Goal: Communication & Community: Answer question/provide support

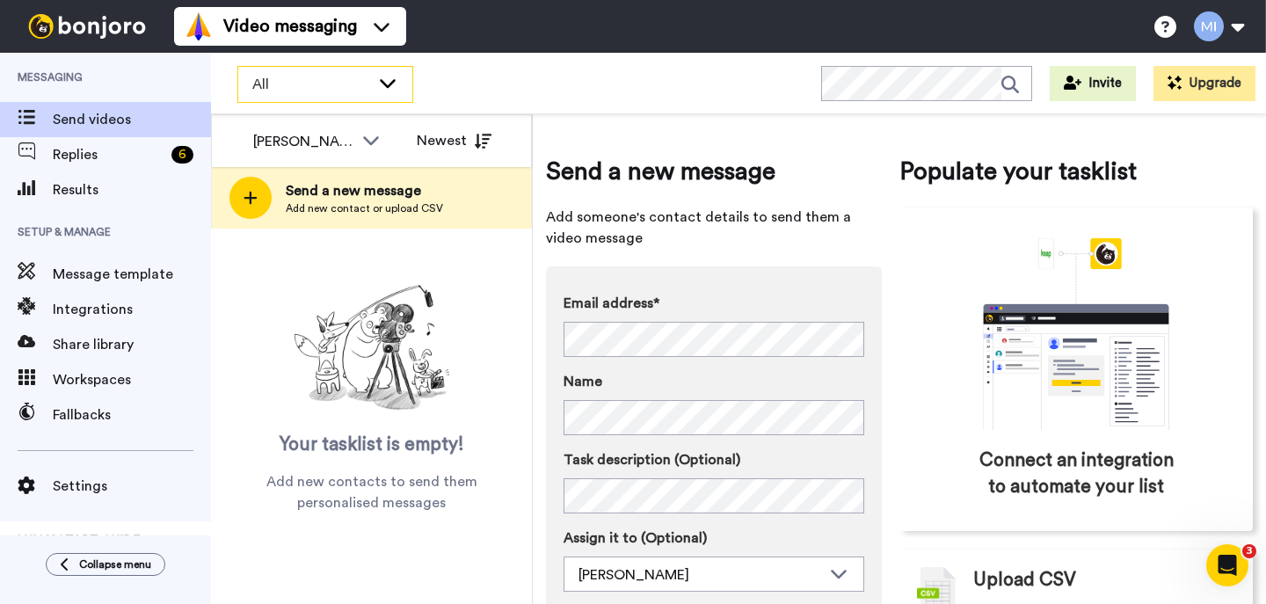
click at [272, 92] on span "All" at bounding box center [311, 84] width 118 height 21
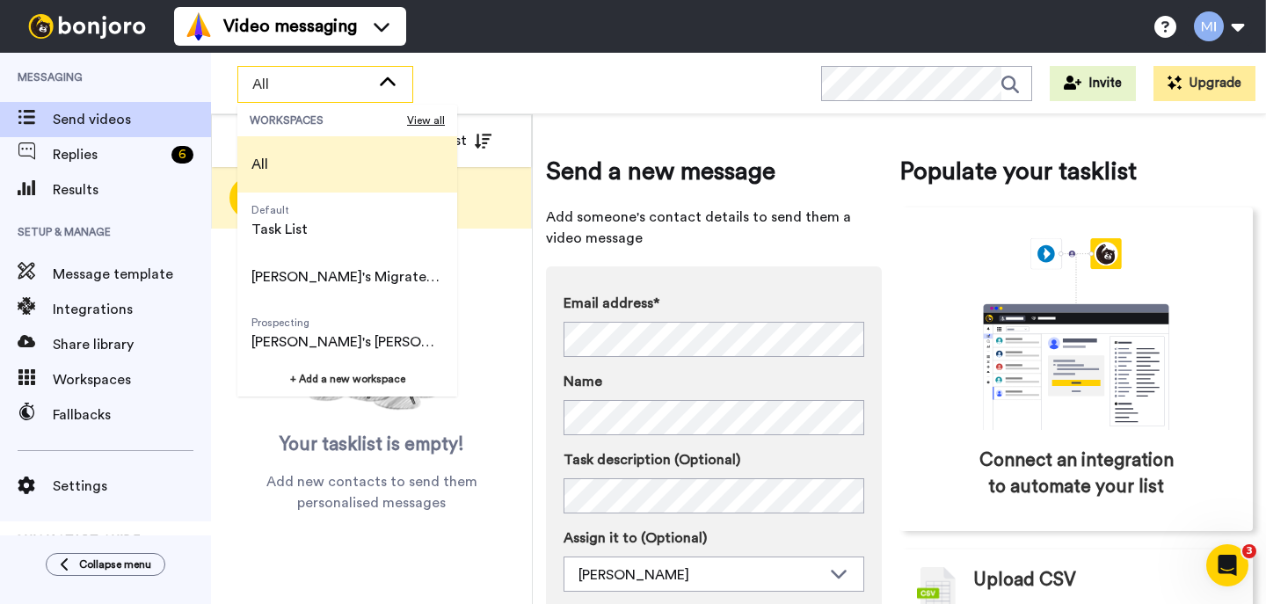
click at [302, 166] on li "All" at bounding box center [347, 164] width 220 height 56
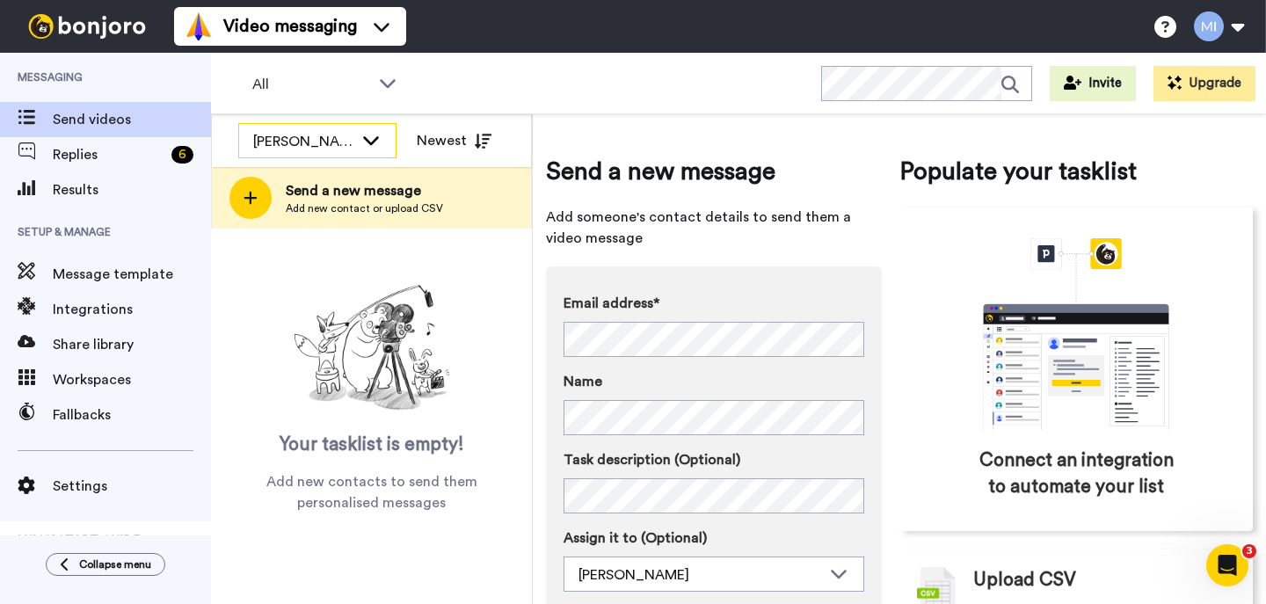
click at [306, 154] on div "[PERSON_NAME]" at bounding box center [317, 141] width 157 height 35
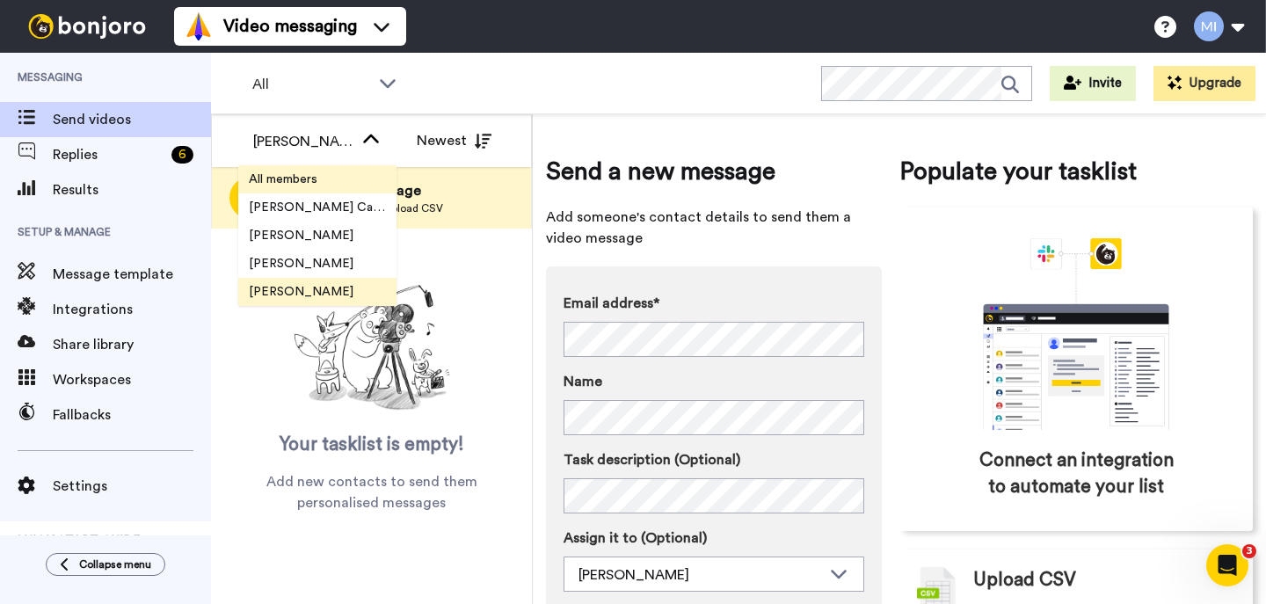
click at [302, 178] on span "All members" at bounding box center [283, 180] width 90 height 18
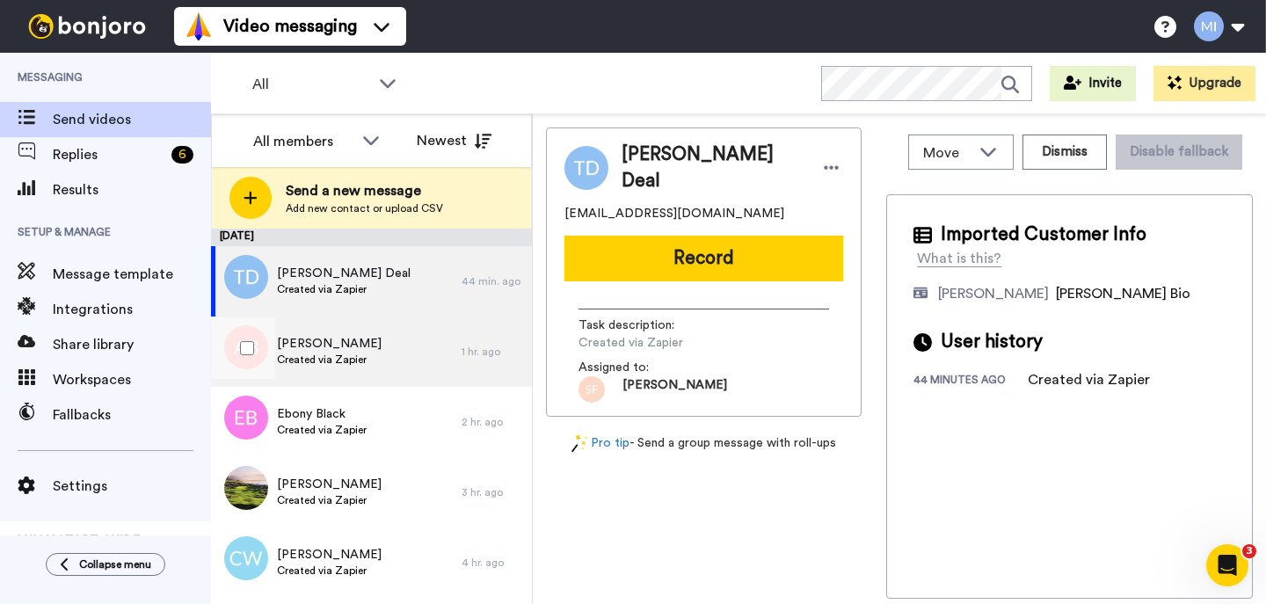
click at [318, 347] on span "[PERSON_NAME]" at bounding box center [329, 344] width 105 height 18
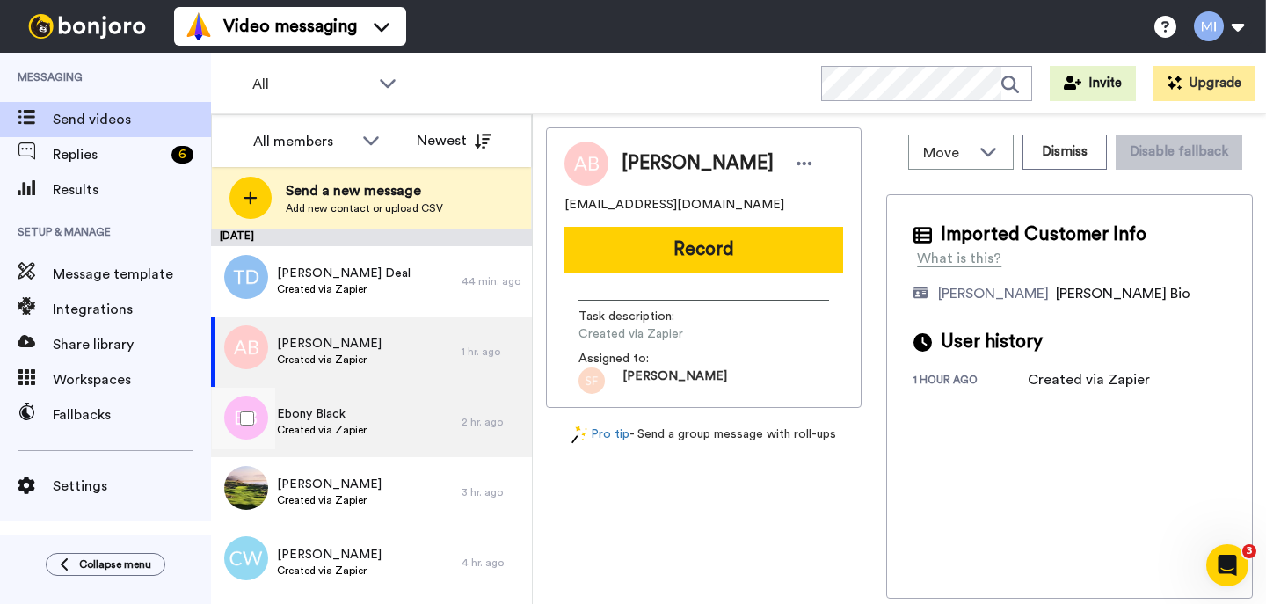
click at [308, 414] on span "Ebony Black" at bounding box center [322, 414] width 90 height 18
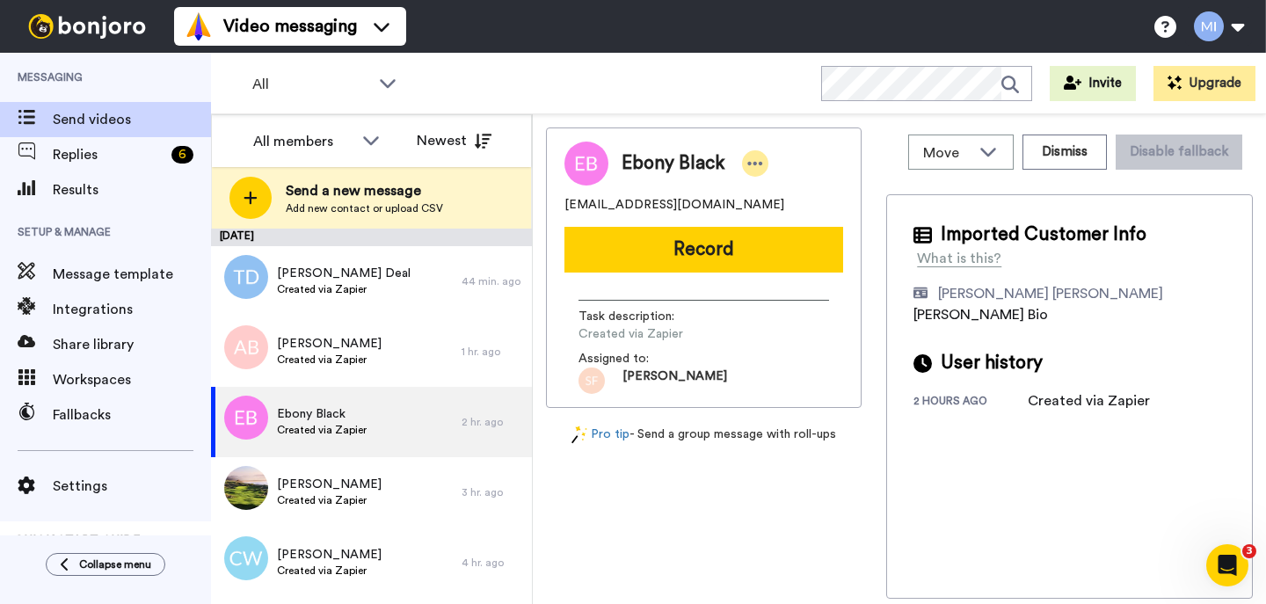
click at [755, 159] on icon at bounding box center [755, 164] width 16 height 18
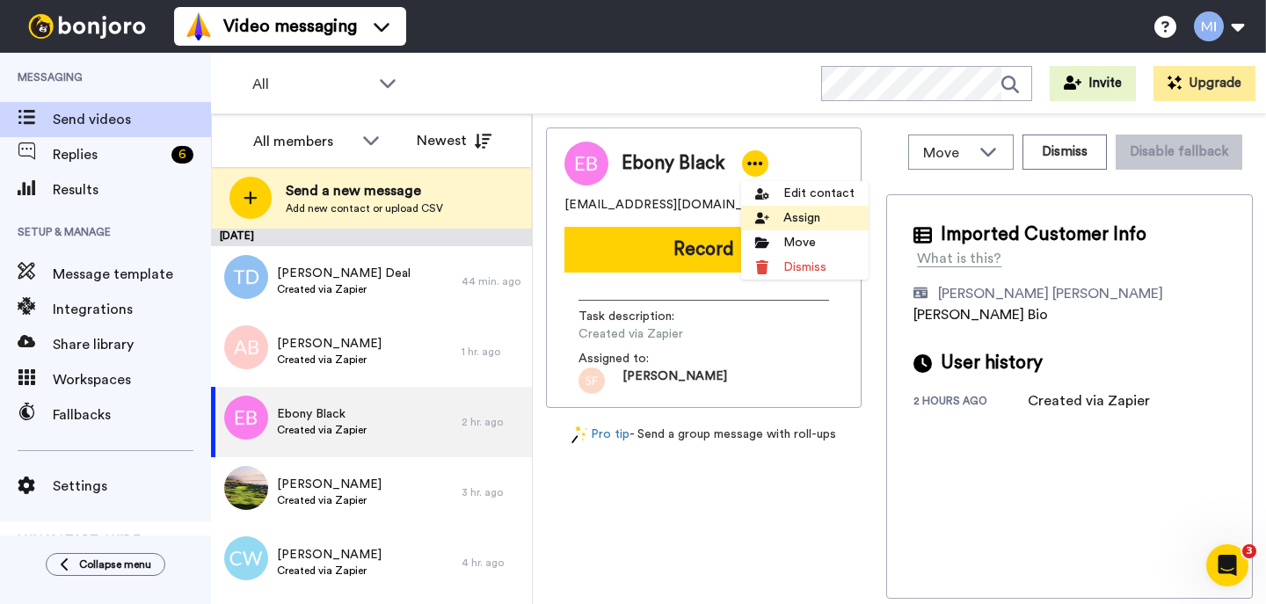
click at [781, 228] on li "Assign" at bounding box center [804, 218] width 127 height 25
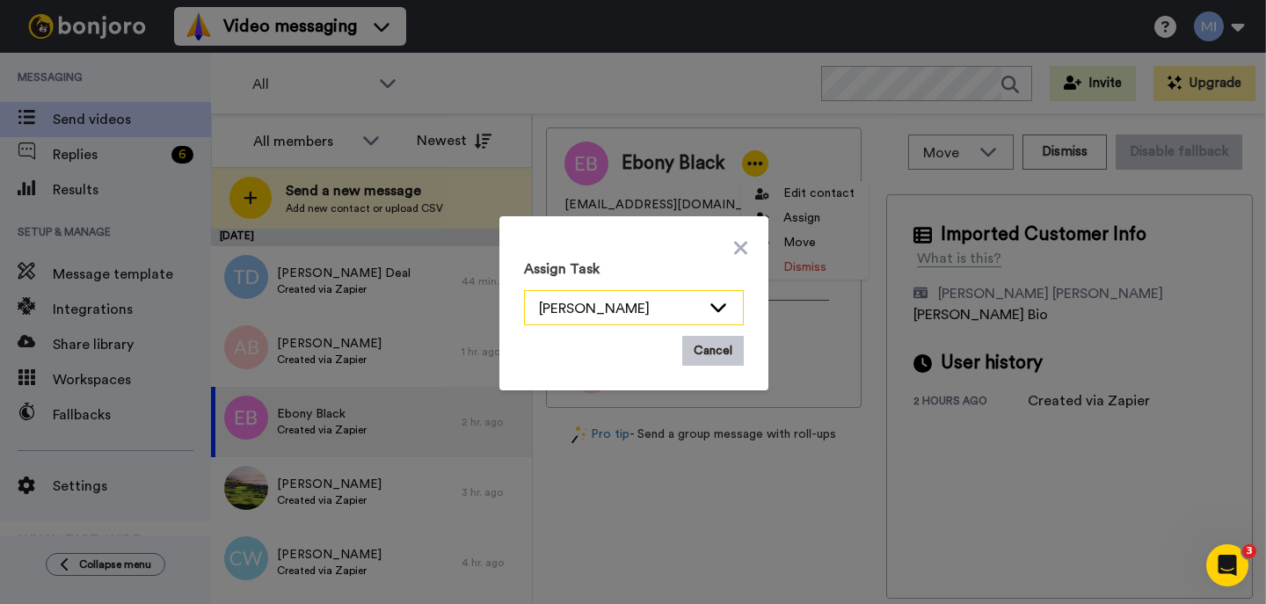
click at [717, 298] on icon at bounding box center [718, 307] width 21 height 18
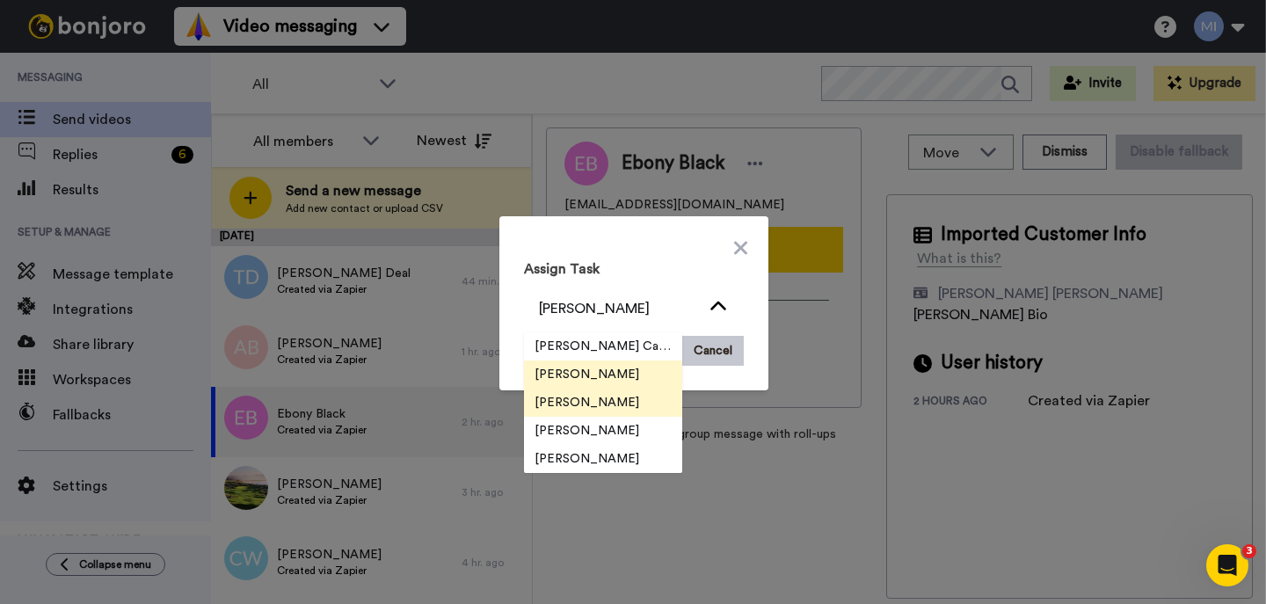
click at [655, 397] on li "[PERSON_NAME]" at bounding box center [603, 403] width 158 height 28
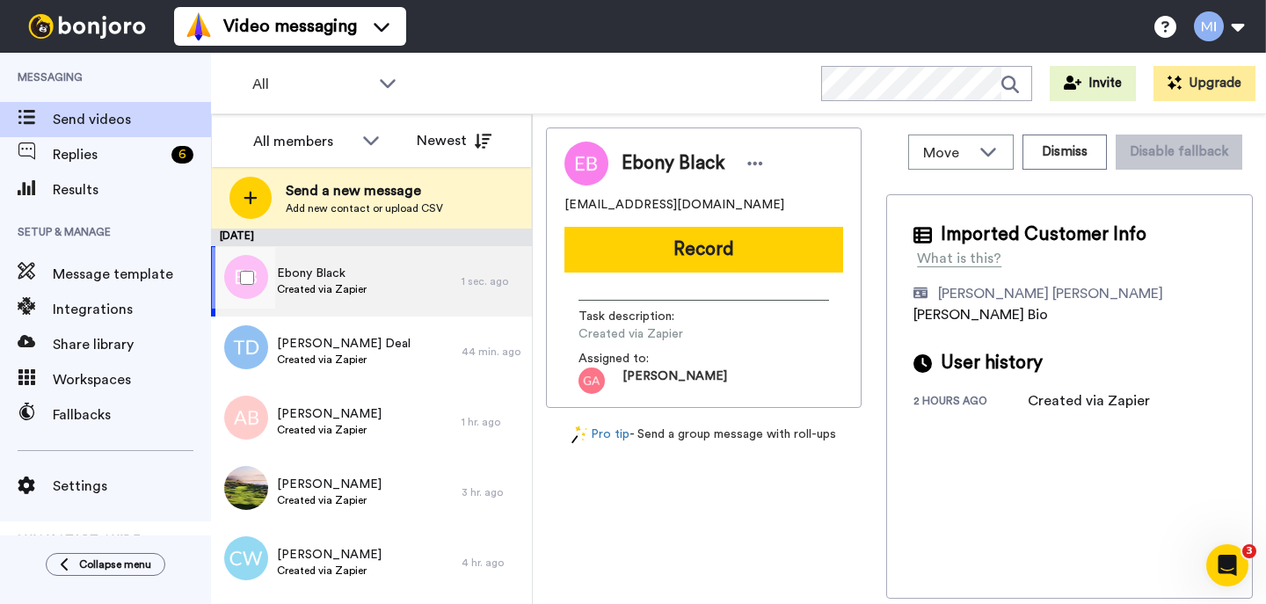
click at [424, 282] on div "Ebony Black Created via Zapier" at bounding box center [336, 281] width 251 height 70
click at [417, 286] on div "Ebony Black Created via Zapier" at bounding box center [336, 281] width 251 height 70
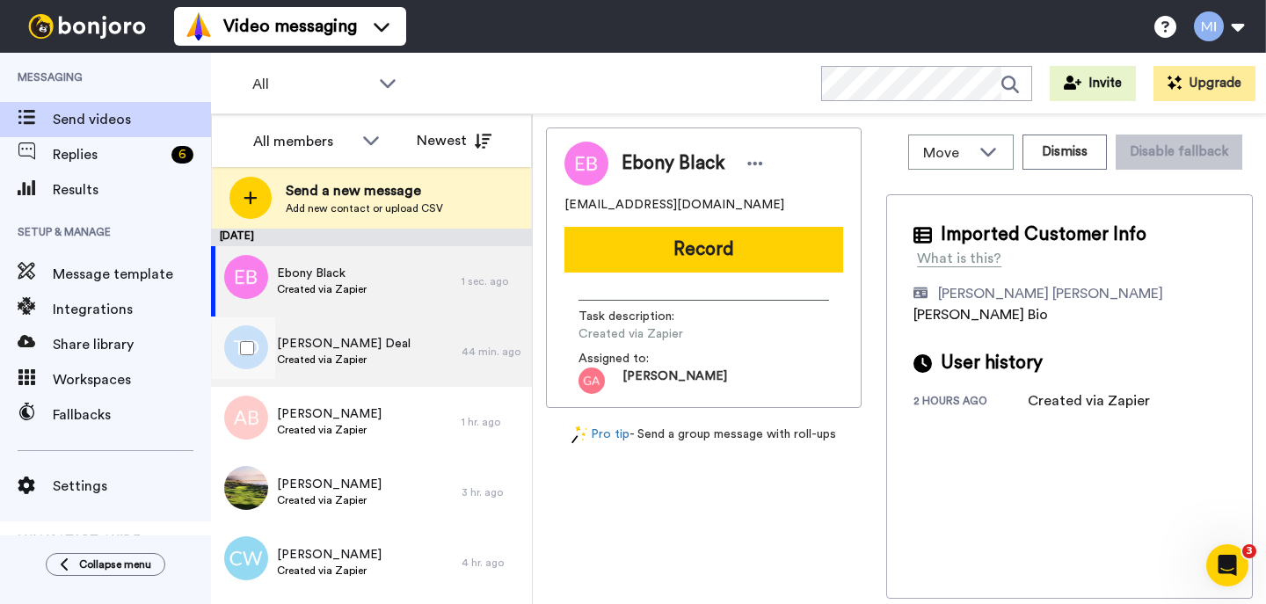
click at [405, 343] on div "Tammy Deal Created via Zapier" at bounding box center [336, 352] width 251 height 70
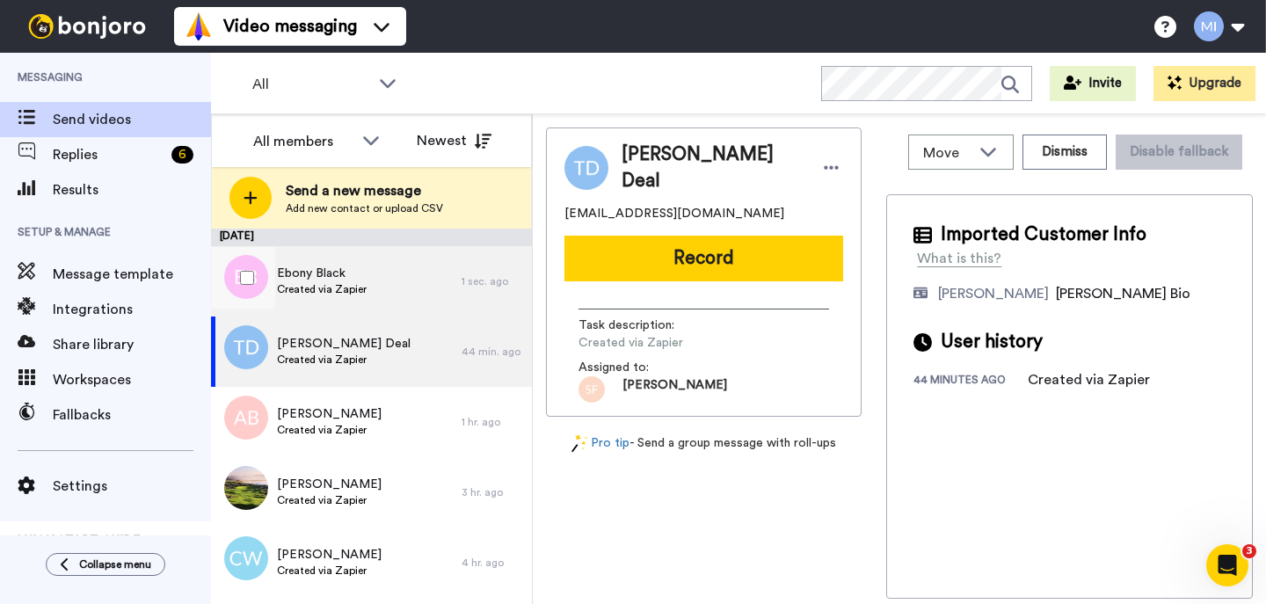
click at [409, 289] on div "Ebony Black Created via Zapier" at bounding box center [336, 281] width 251 height 70
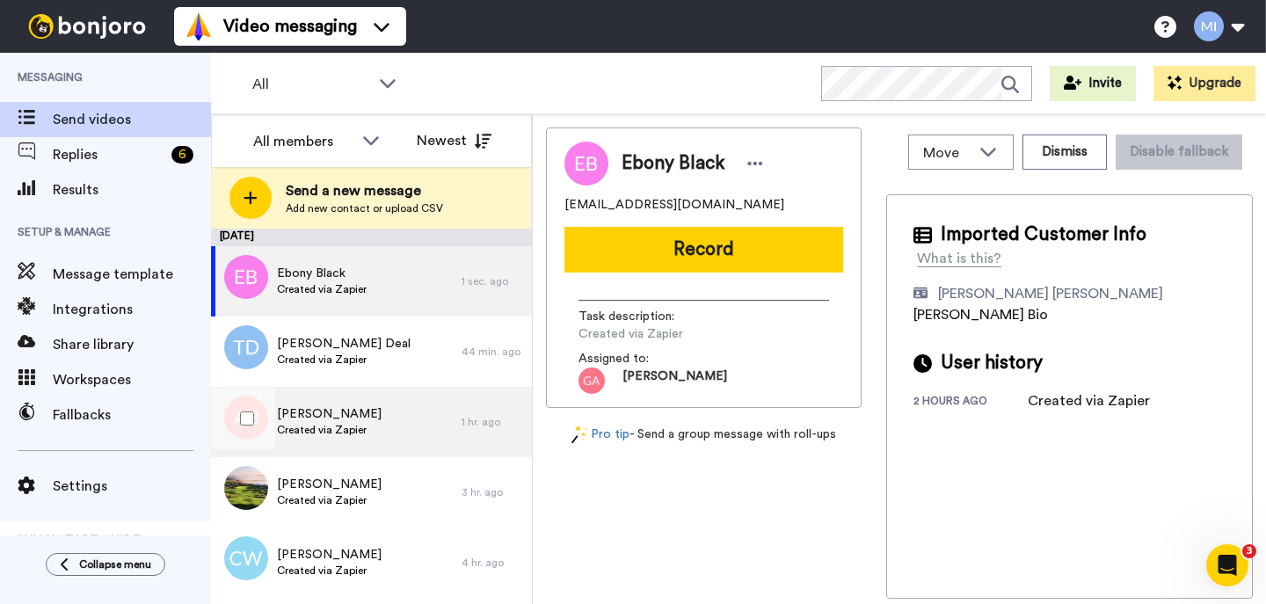
click at [397, 407] on div "[PERSON_NAME] Created via Zapier" at bounding box center [336, 422] width 251 height 70
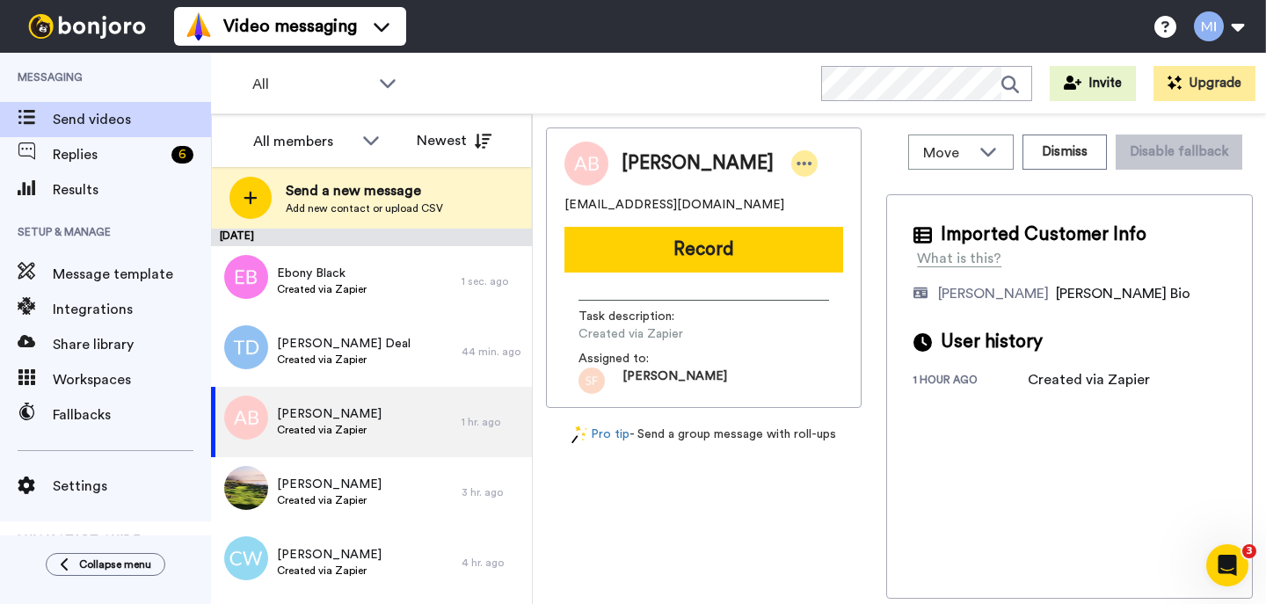
click at [797, 167] on icon at bounding box center [805, 164] width 16 height 18
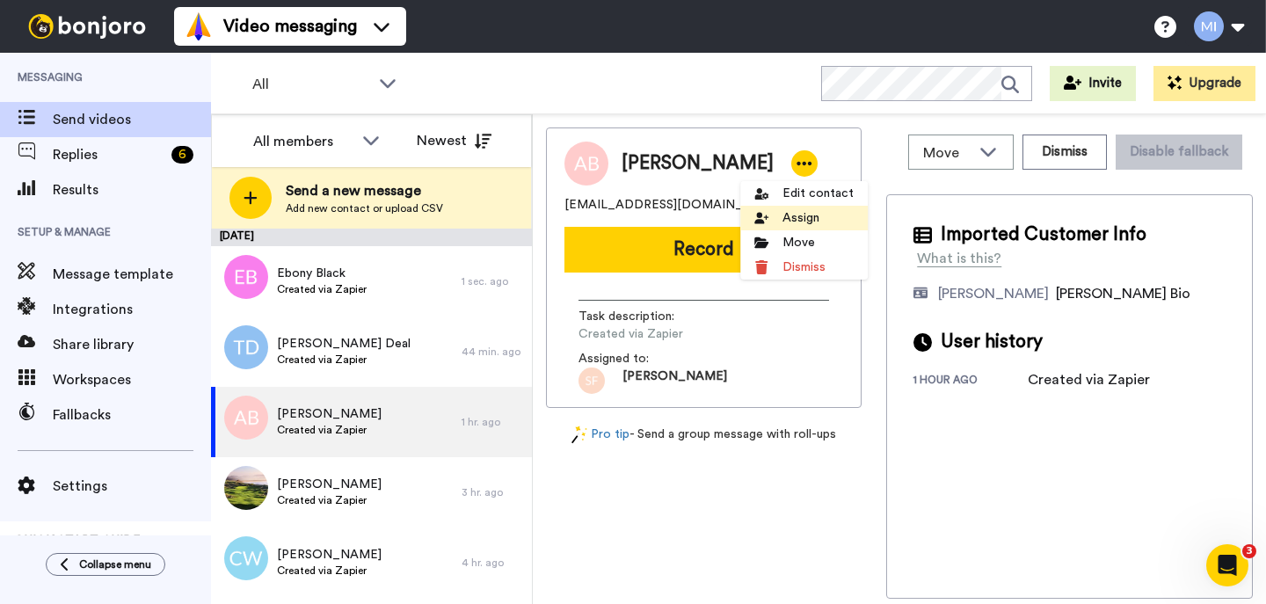
click at [777, 221] on li "Assign" at bounding box center [803, 218] width 127 height 25
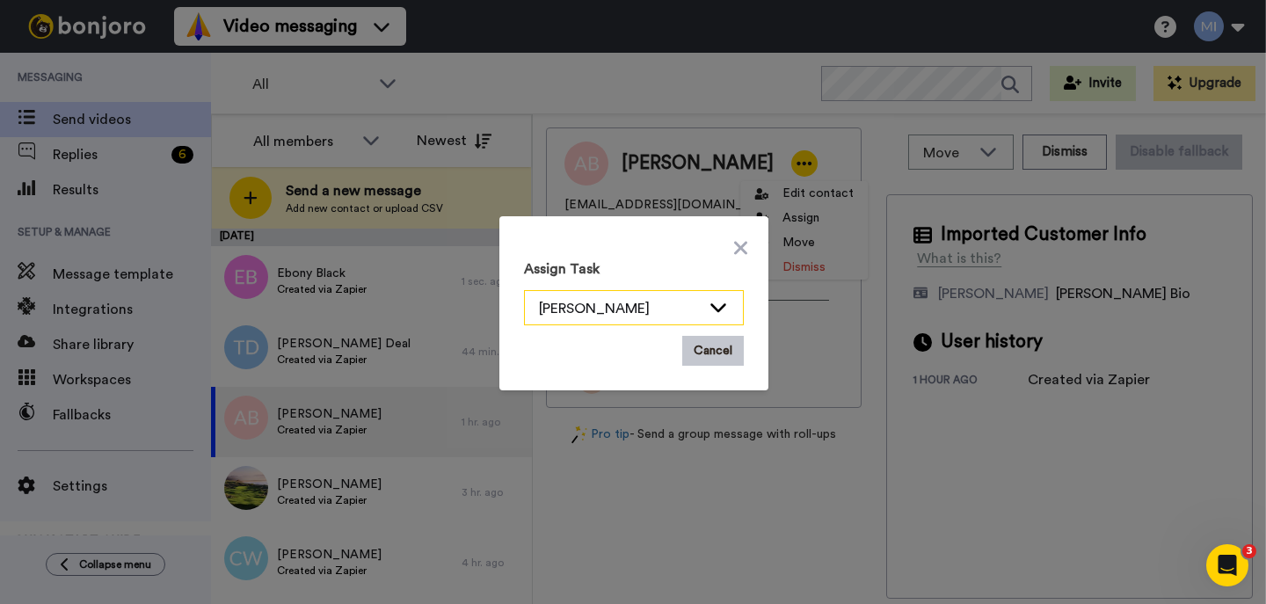
click at [707, 302] on div "[PERSON_NAME]" at bounding box center [634, 308] width 218 height 35
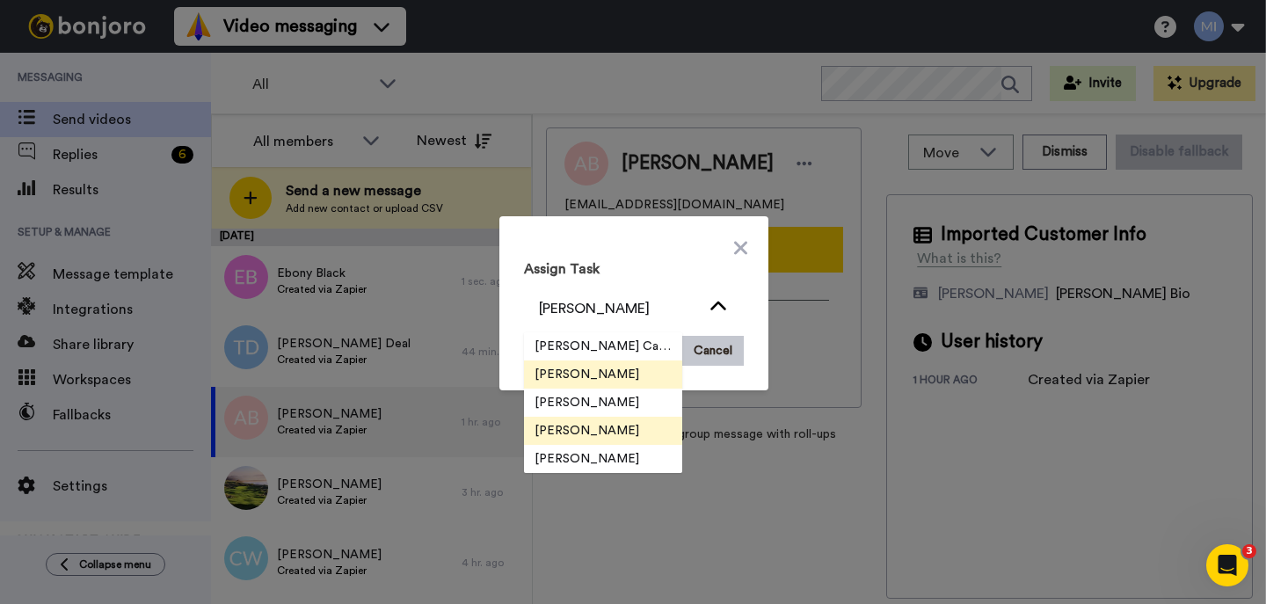
click at [641, 429] on li "[PERSON_NAME]" at bounding box center [603, 431] width 158 height 28
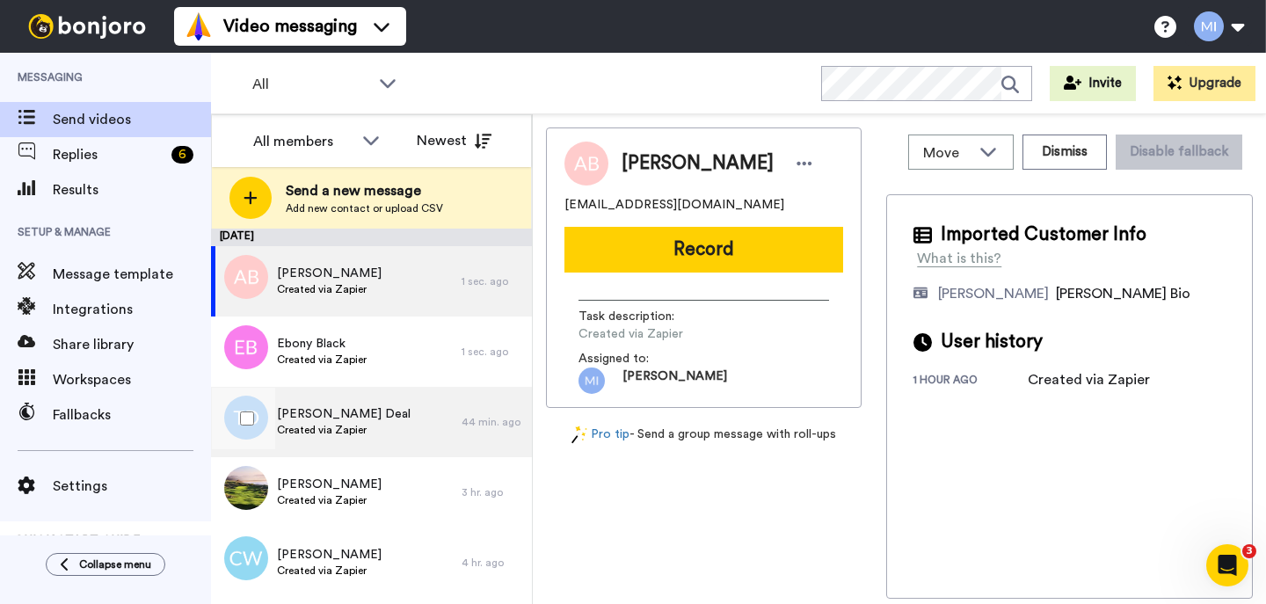
click at [361, 426] on span "Created via Zapier" at bounding box center [344, 430] width 134 height 14
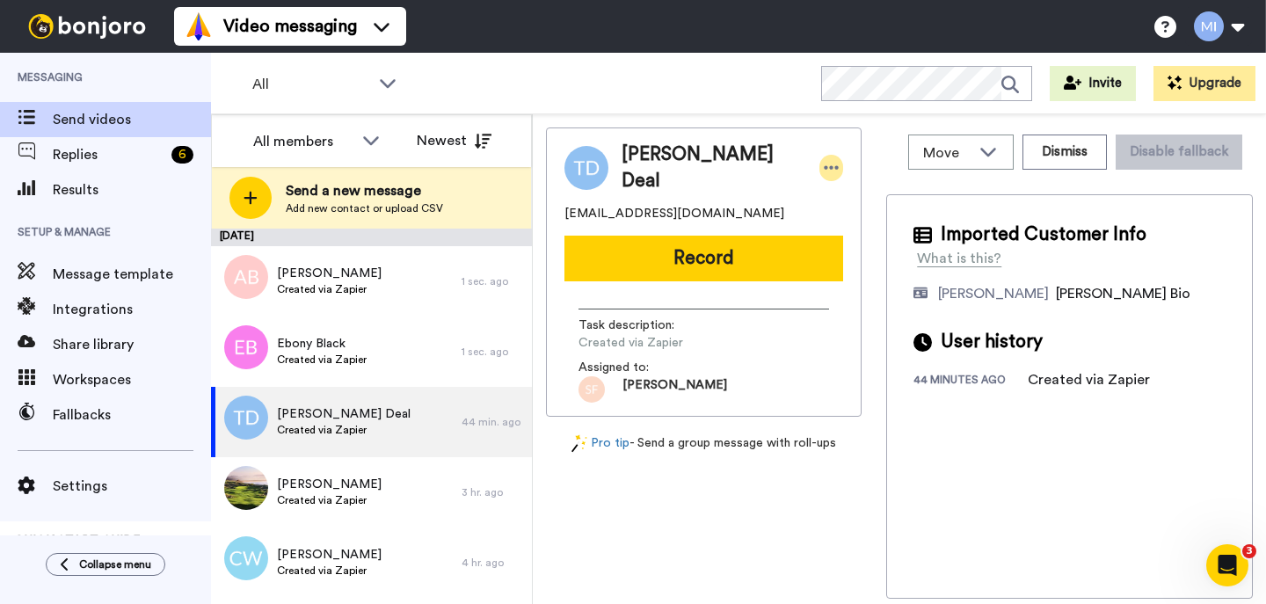
click at [819, 168] on div at bounding box center [831, 168] width 25 height 26
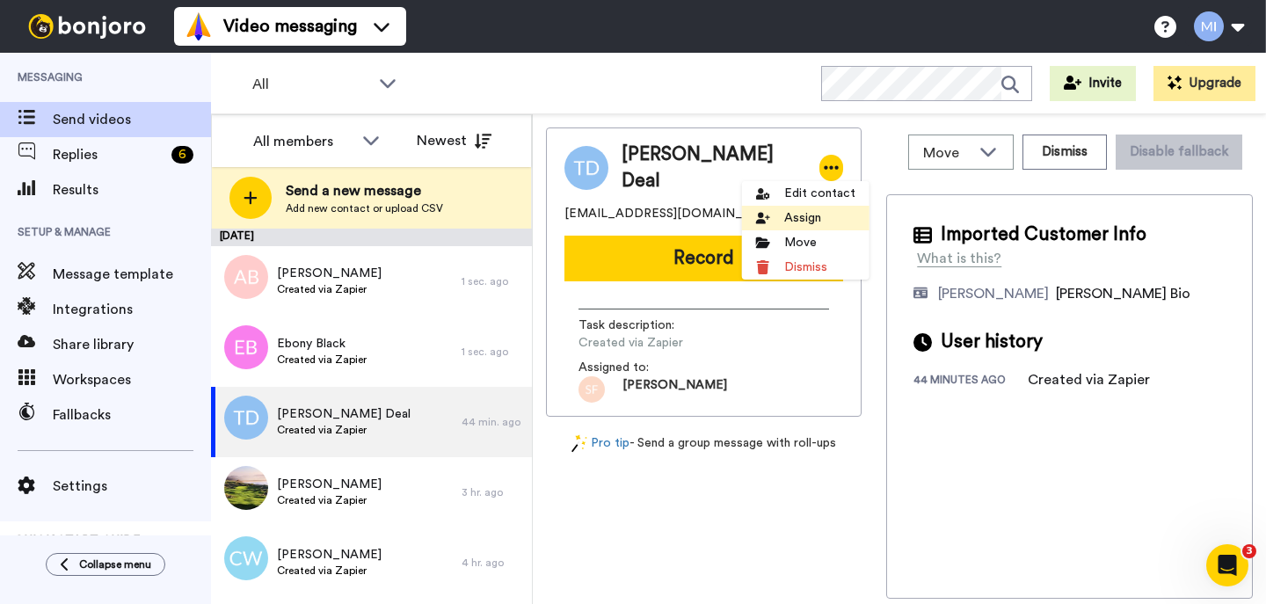
click at [780, 229] on li "Assign" at bounding box center [805, 218] width 127 height 25
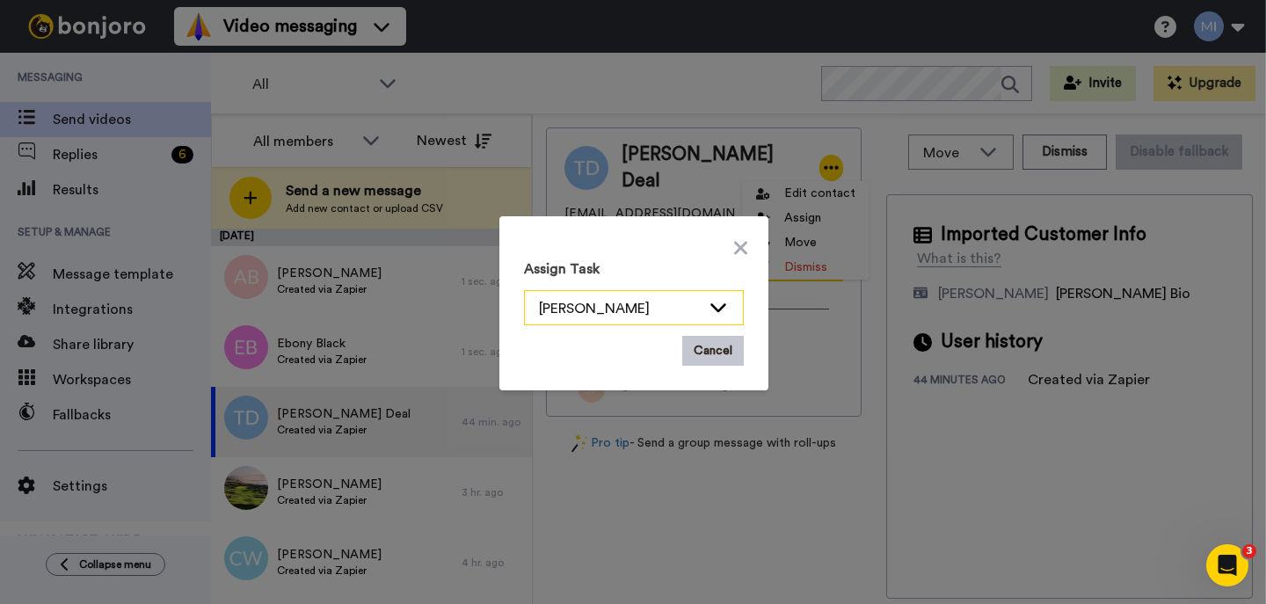
click at [700, 305] on div "[PERSON_NAME]" at bounding box center [620, 308] width 162 height 21
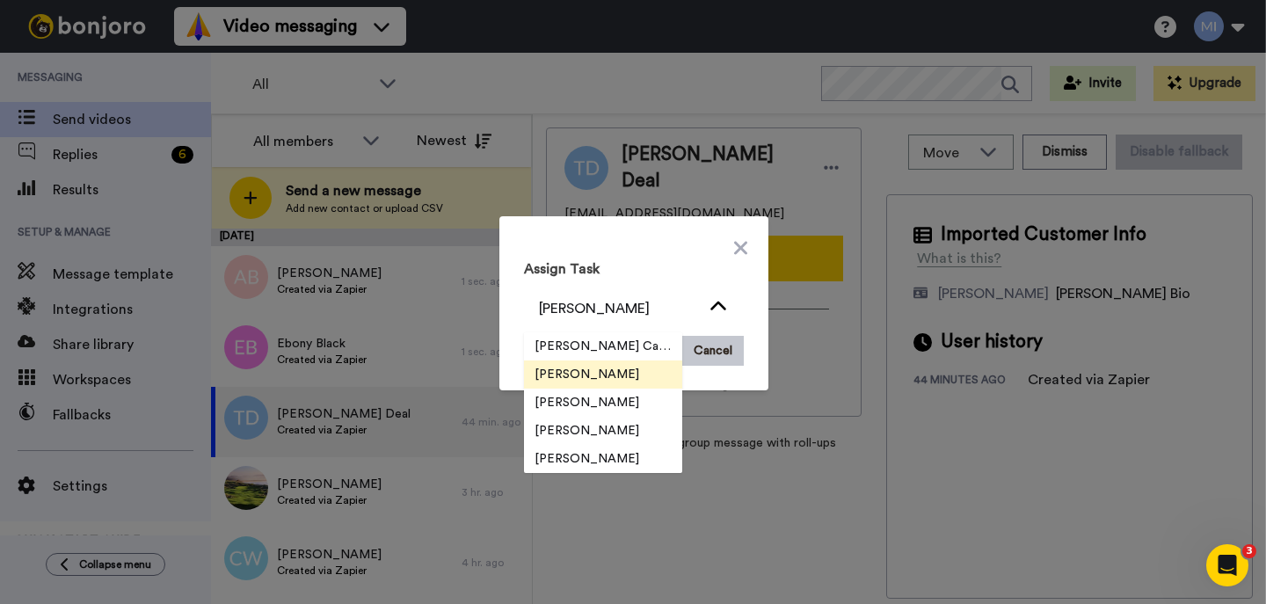
click at [341, 345] on div "Assign Task Scott Friesen Josephine Cataluña Scott Friesen Gilda Amante Marjori…" at bounding box center [633, 302] width 1266 height 604
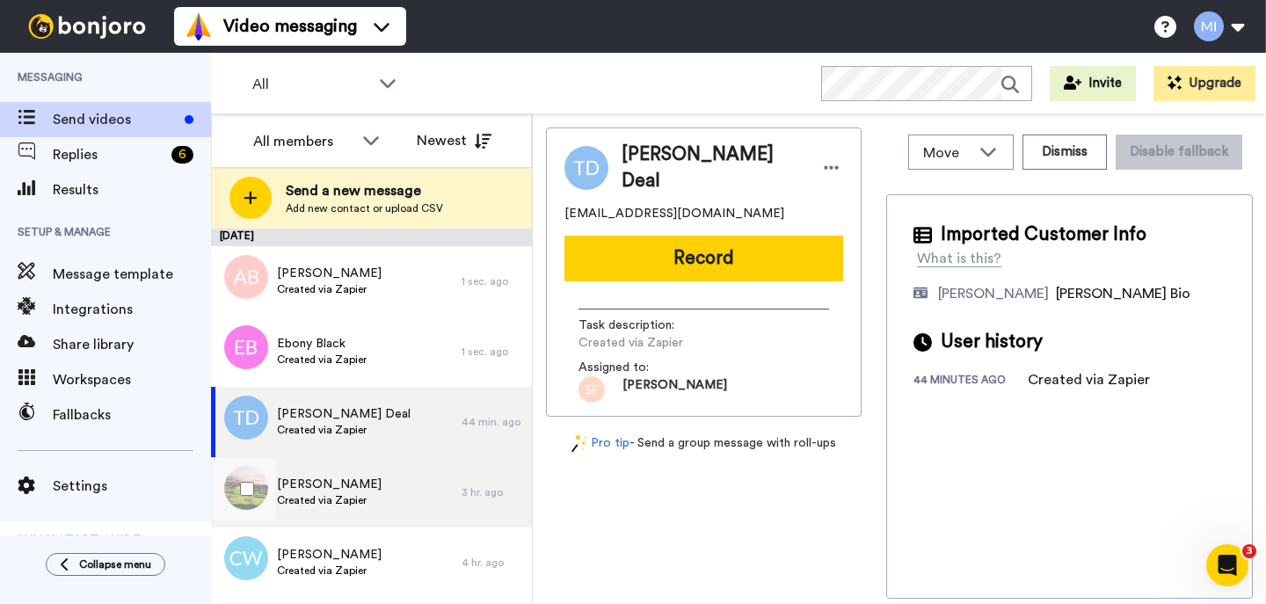
click at [318, 496] on span "Created via Zapier" at bounding box center [329, 500] width 105 height 14
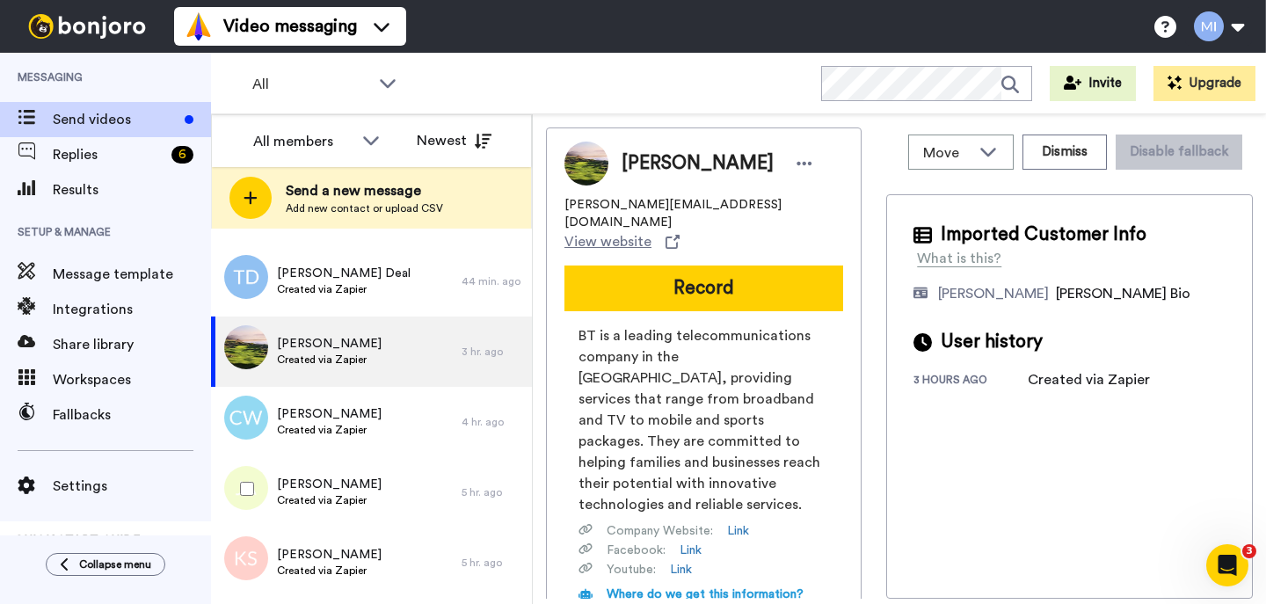
scroll to position [176, 0]
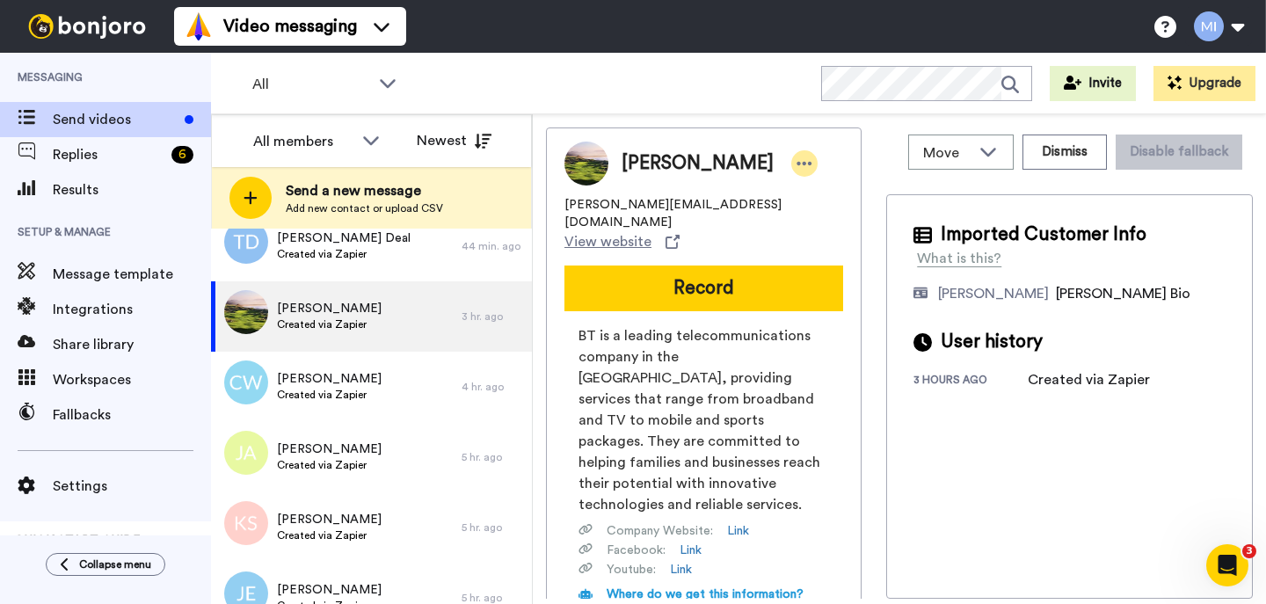
click at [797, 166] on icon at bounding box center [805, 164] width 16 height 18
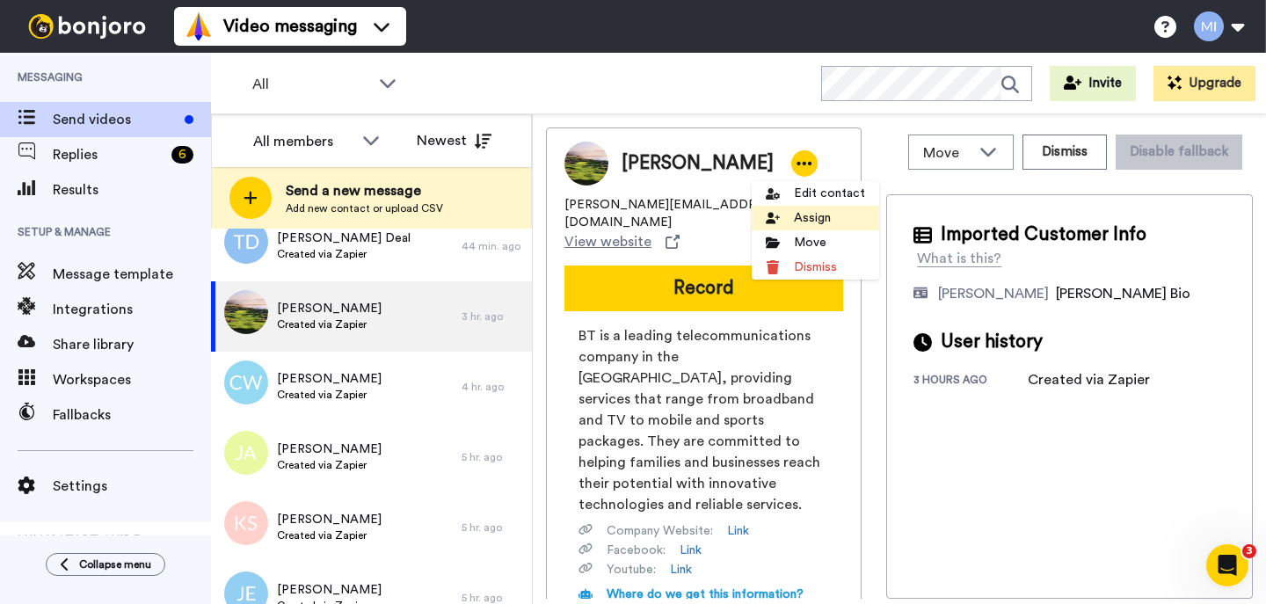
click at [782, 218] on li "Assign" at bounding box center [815, 218] width 127 height 25
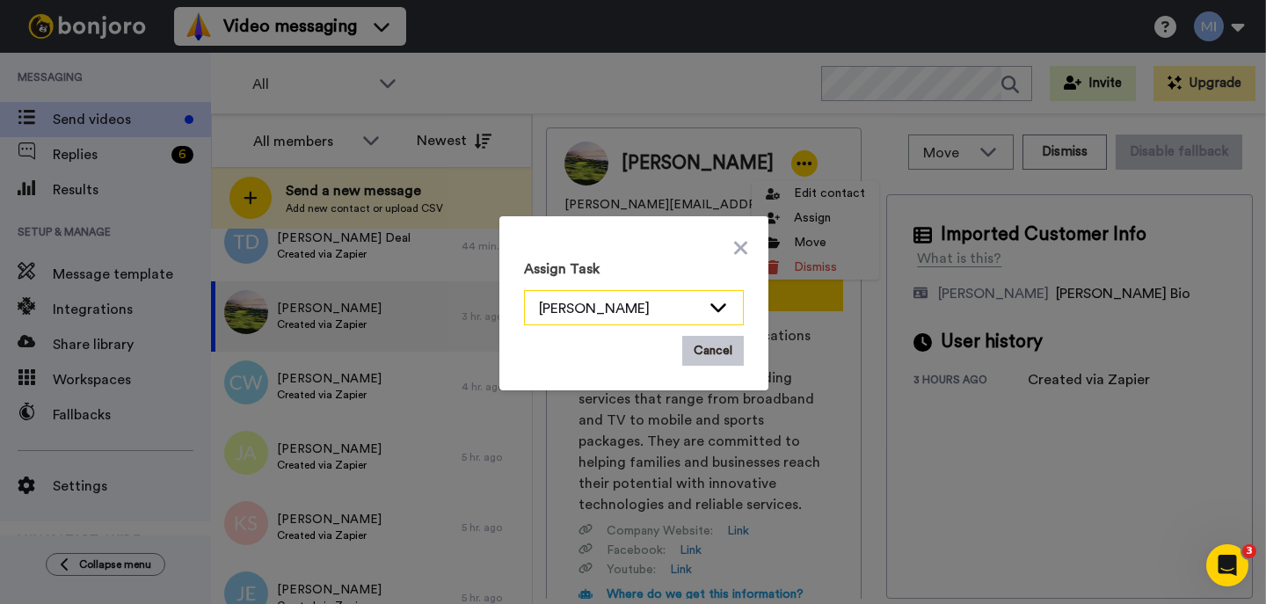
click at [653, 309] on div "[PERSON_NAME]" at bounding box center [620, 308] width 162 height 21
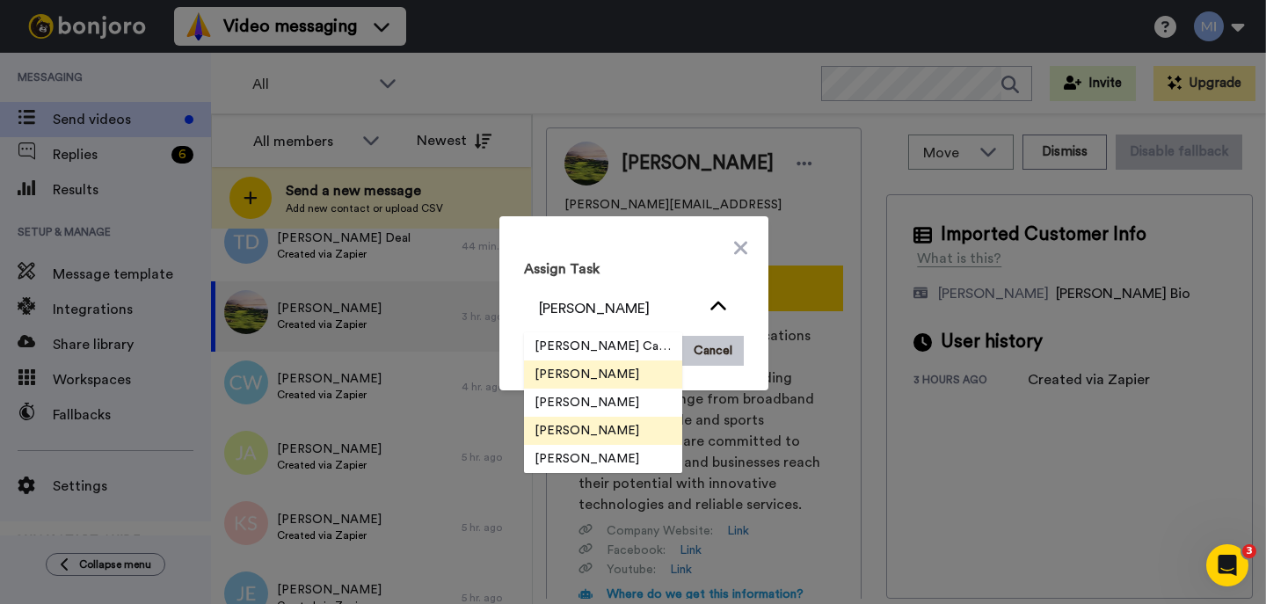
click at [603, 423] on span "[PERSON_NAME]" at bounding box center [587, 431] width 126 height 18
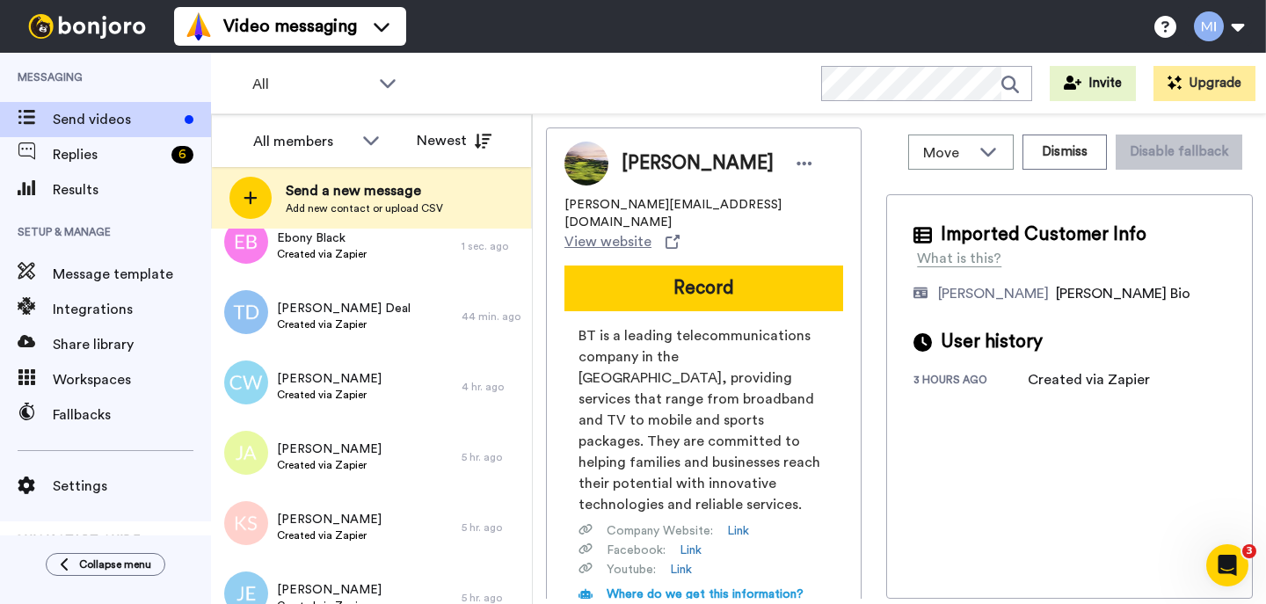
scroll to position [0, 0]
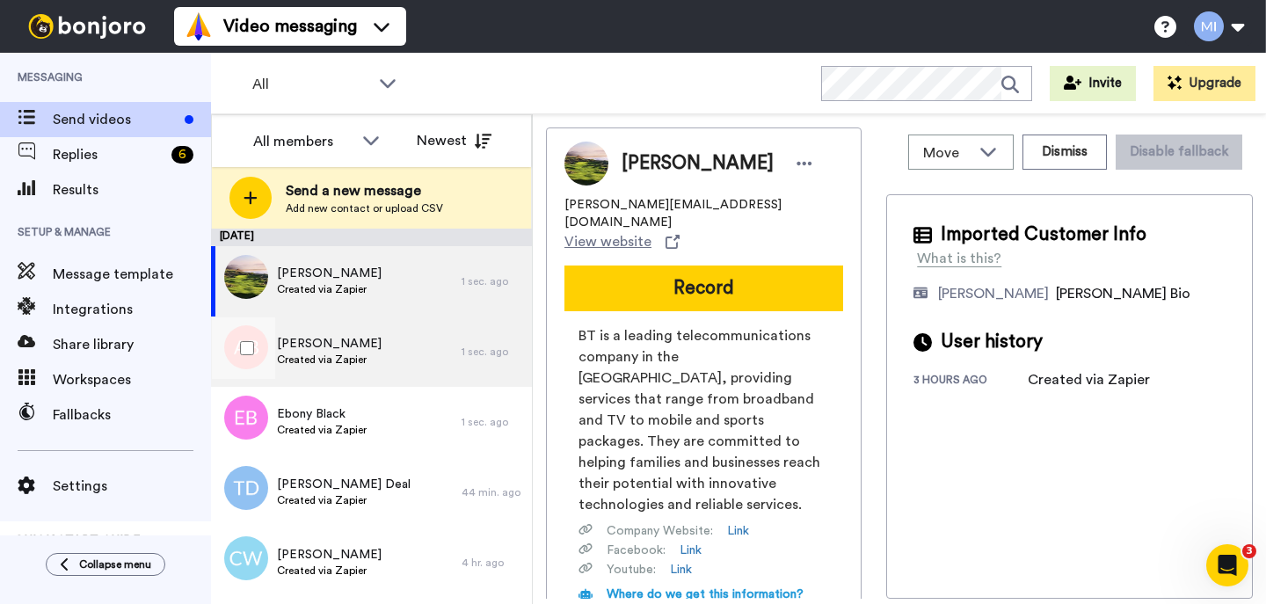
click at [340, 361] on span "Created via Zapier" at bounding box center [329, 360] width 105 height 14
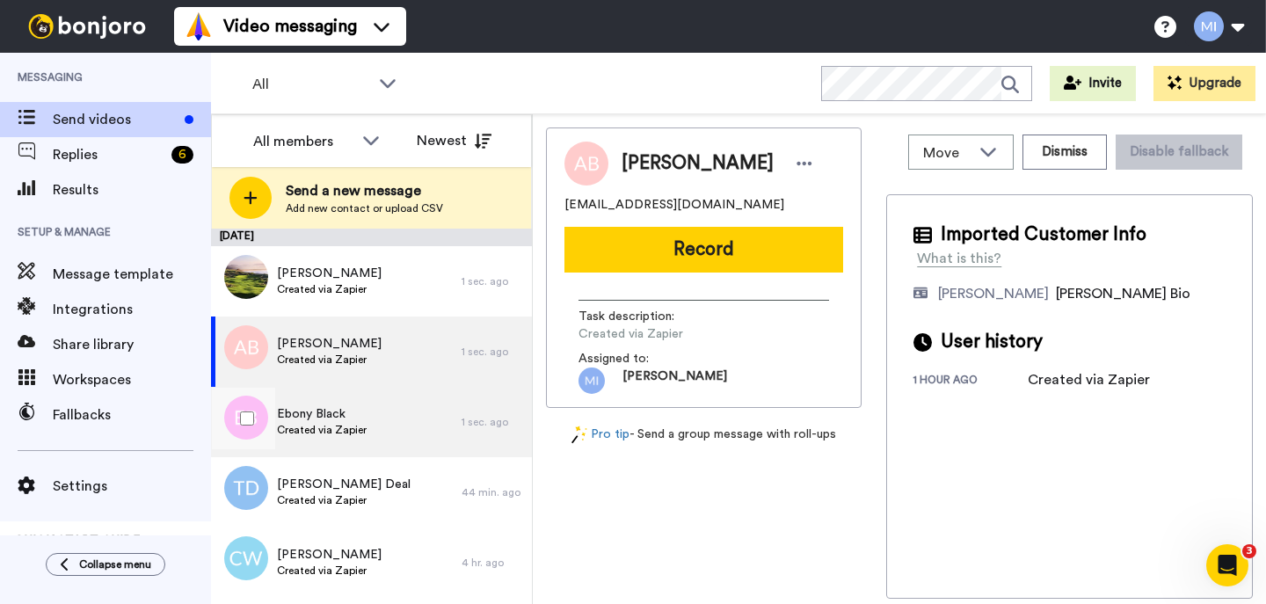
click at [327, 436] on span "Created via Zapier" at bounding box center [322, 430] width 90 height 14
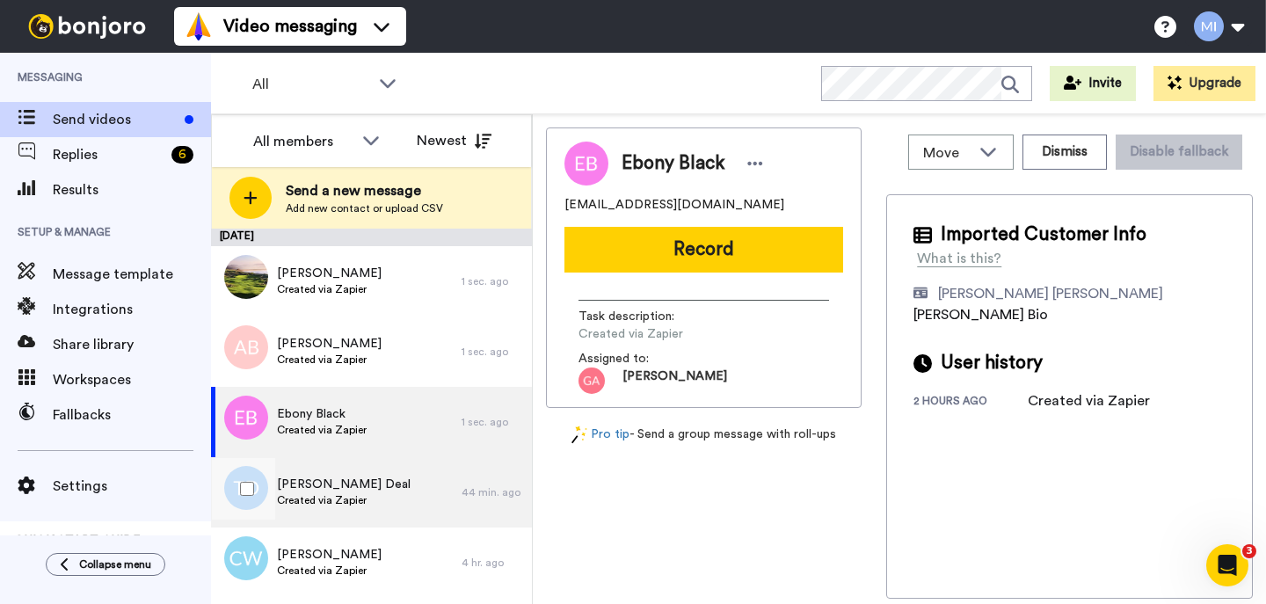
click at [324, 482] on span "Tammy Deal" at bounding box center [344, 485] width 134 height 18
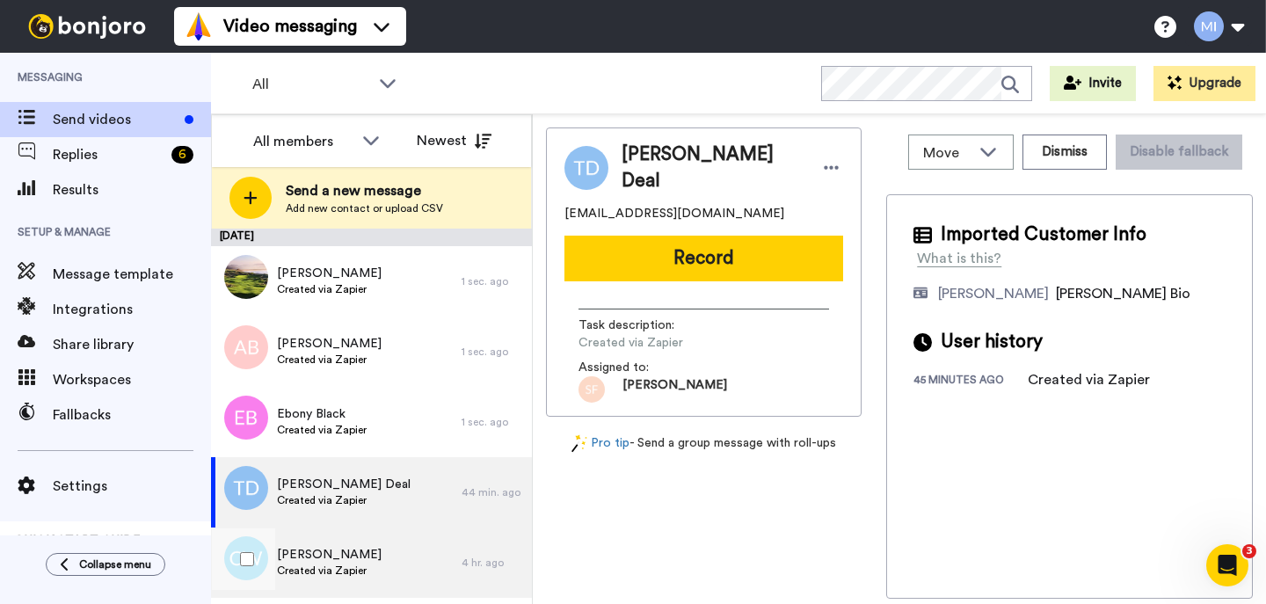
click at [318, 561] on span "Colin Woodhouse" at bounding box center [329, 555] width 105 height 18
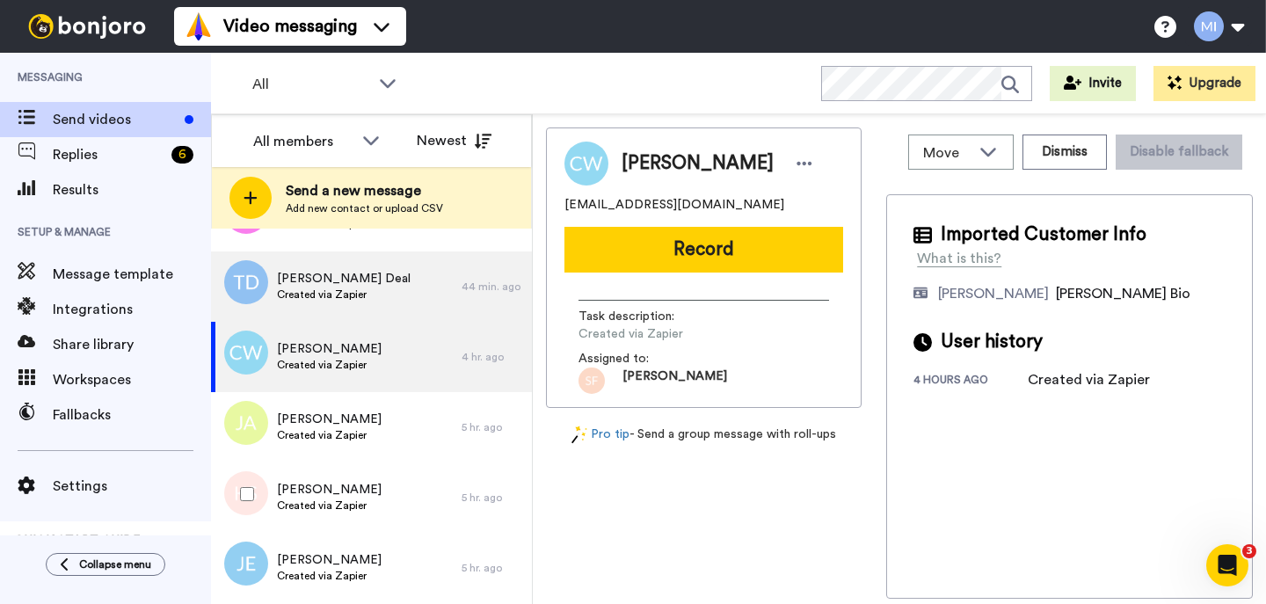
scroll to position [211, 0]
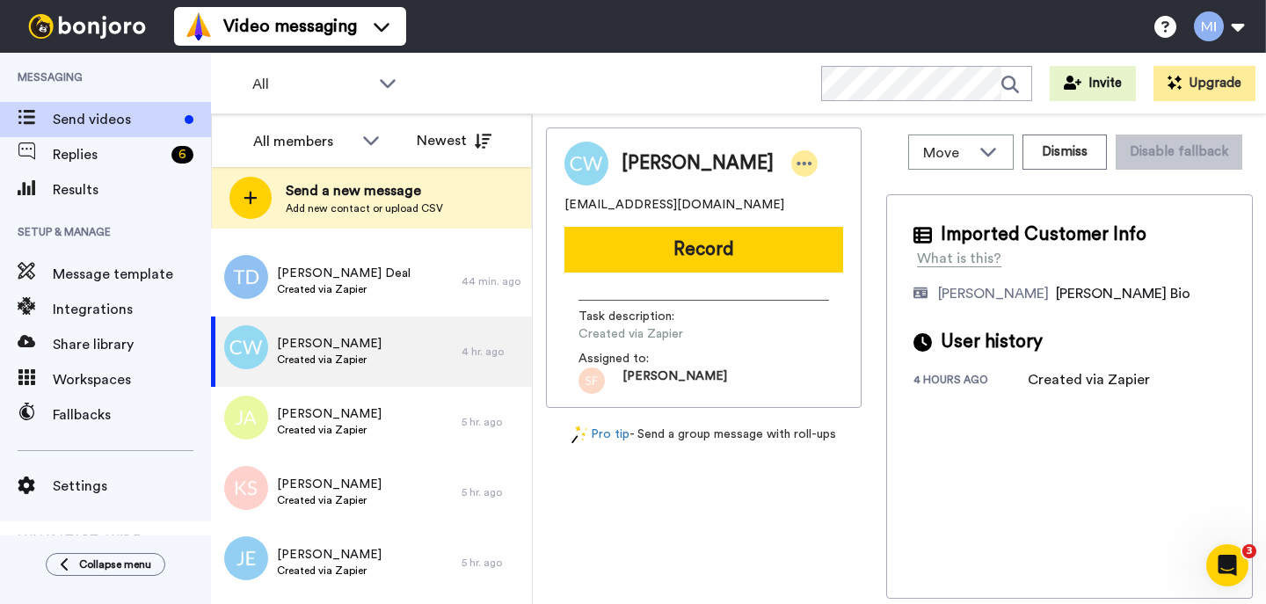
click at [793, 173] on div at bounding box center [804, 163] width 26 height 26
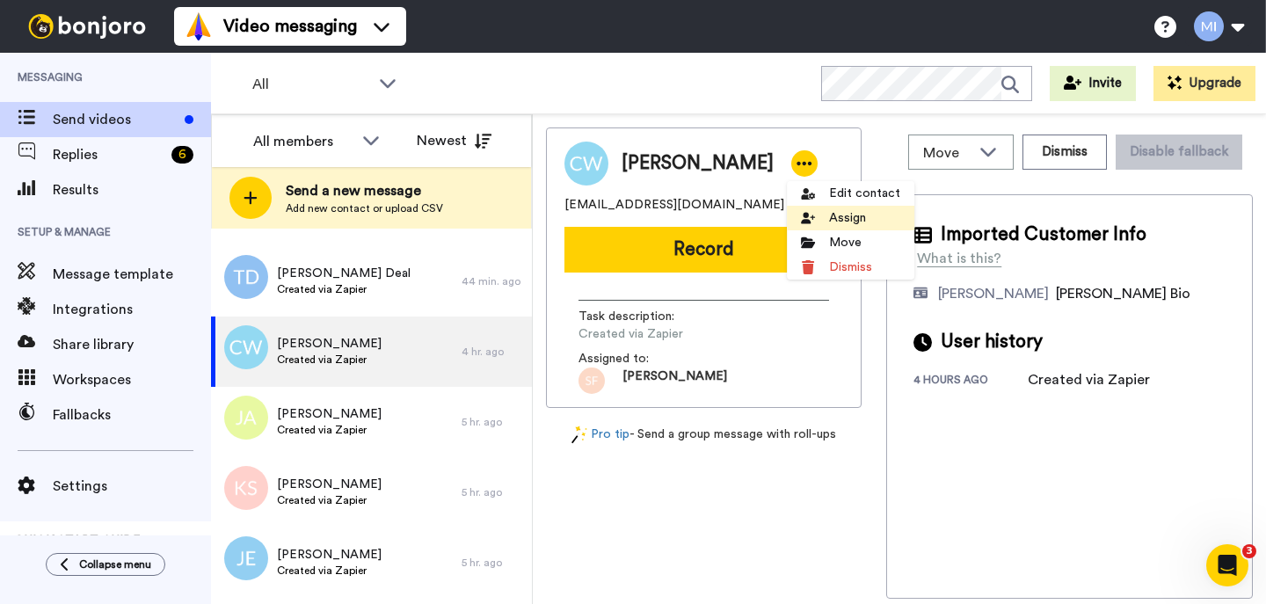
click at [815, 215] on li "Assign" at bounding box center [850, 218] width 127 height 25
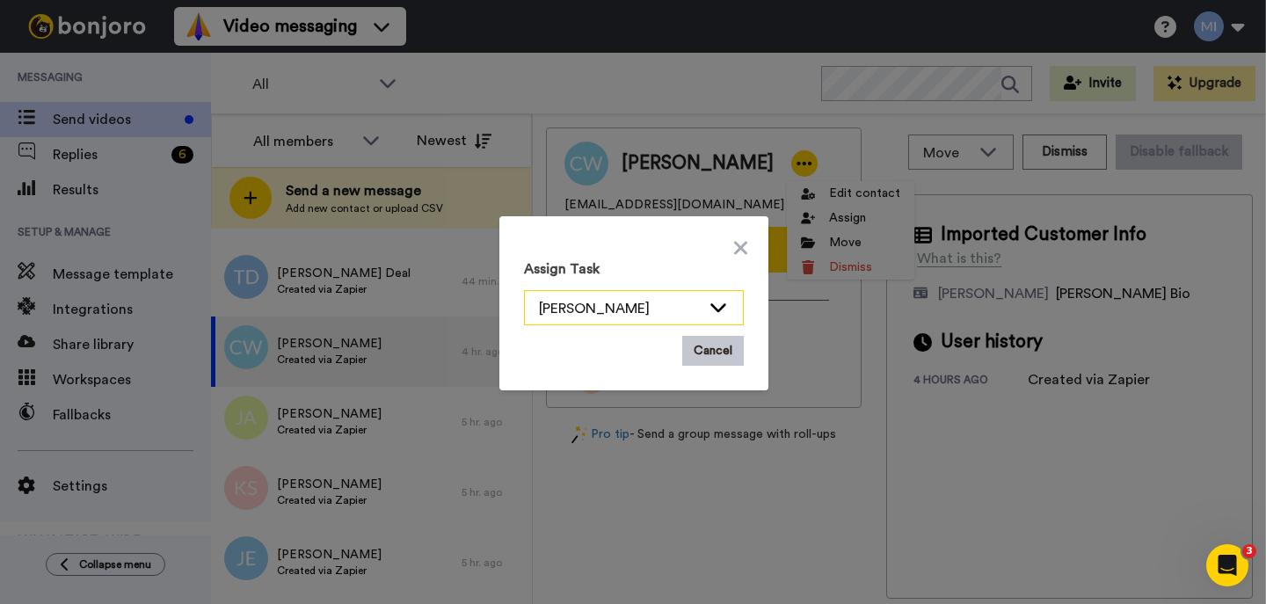
click at [659, 298] on div "[PERSON_NAME]" at bounding box center [620, 308] width 162 height 21
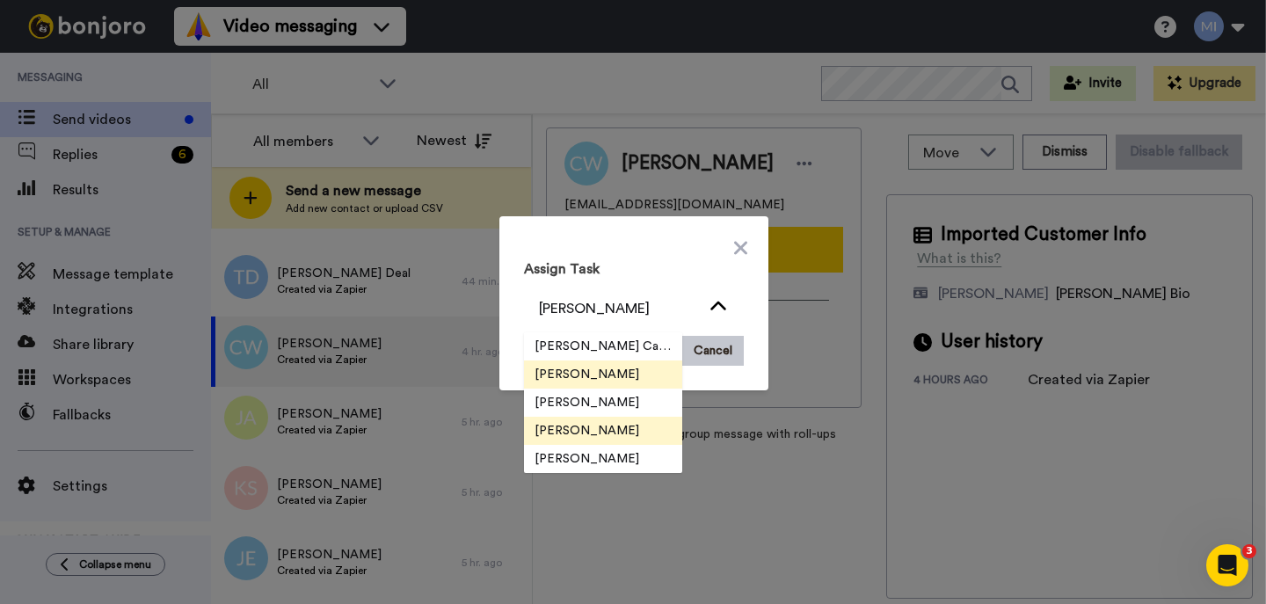
click at [590, 426] on span "[PERSON_NAME]" at bounding box center [587, 431] width 126 height 18
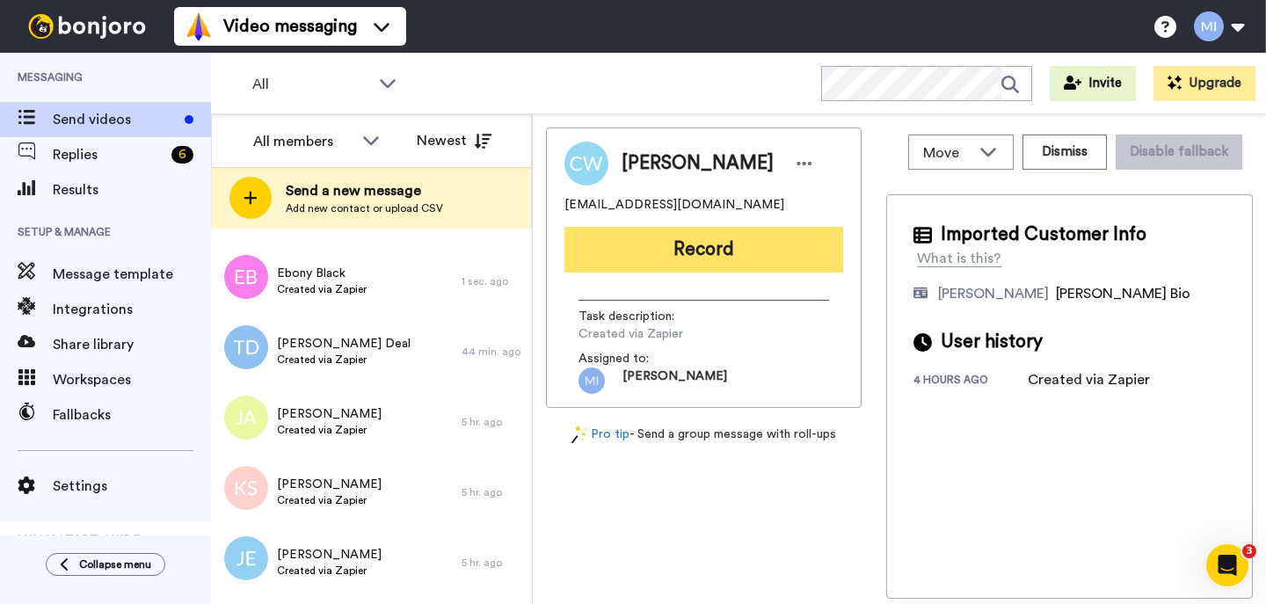
scroll to position [0, 0]
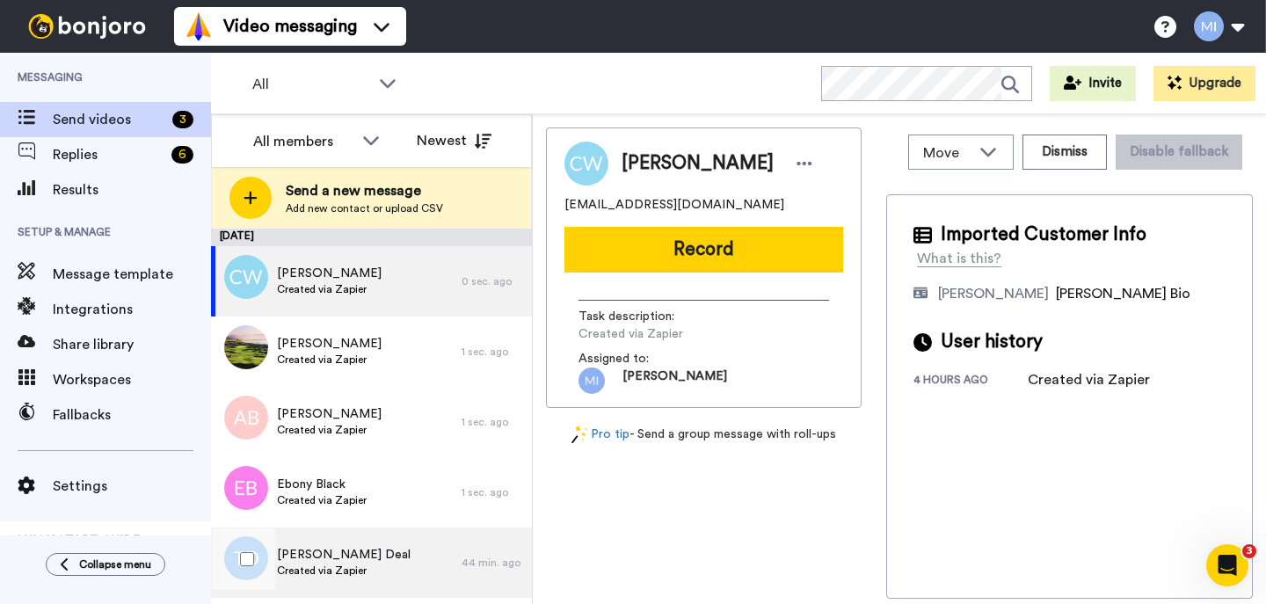
click at [307, 567] on span "Created via Zapier" at bounding box center [344, 571] width 134 height 14
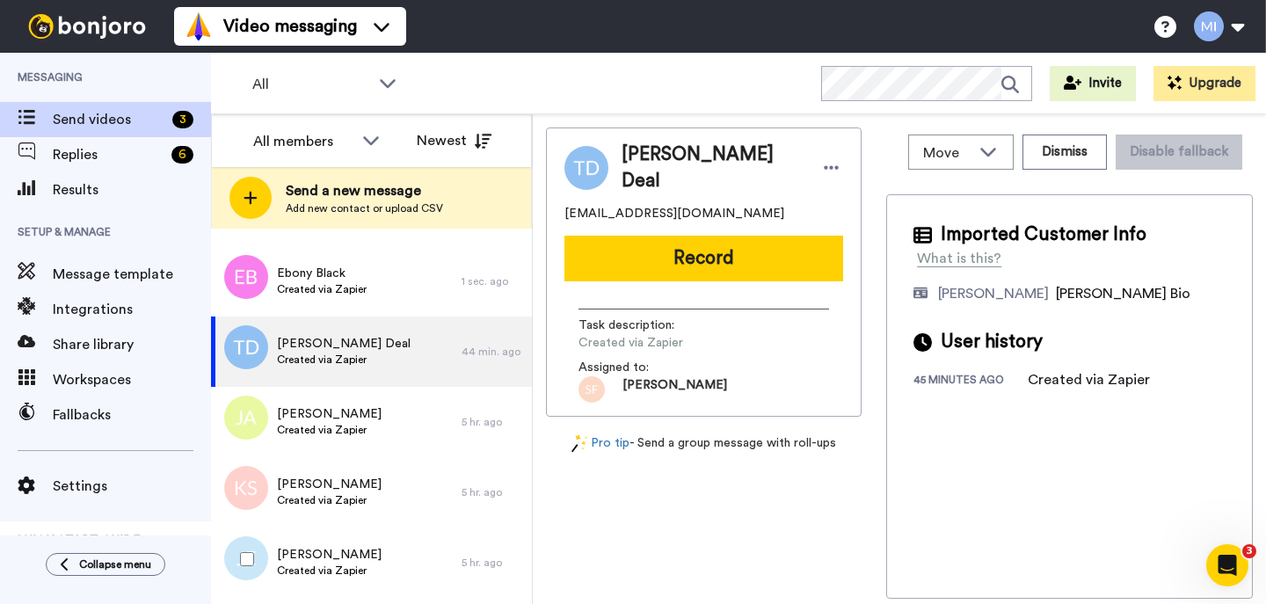
scroll to position [246, 0]
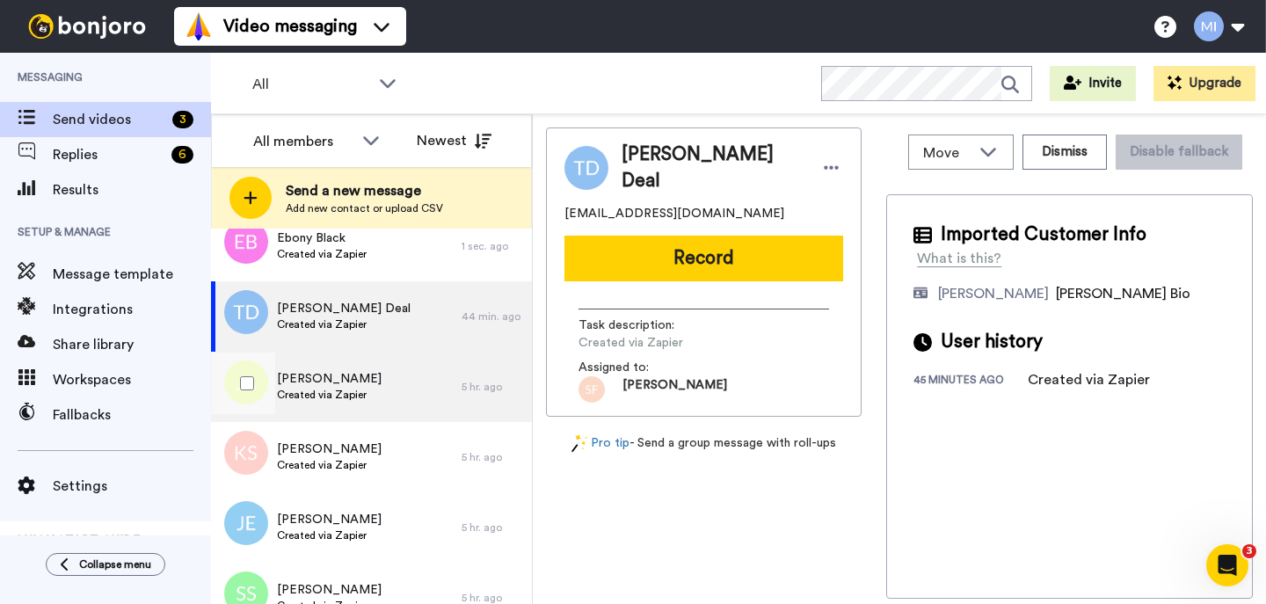
click at [363, 377] on span "JOHN FUNSO ADESEYOJU" at bounding box center [329, 379] width 105 height 18
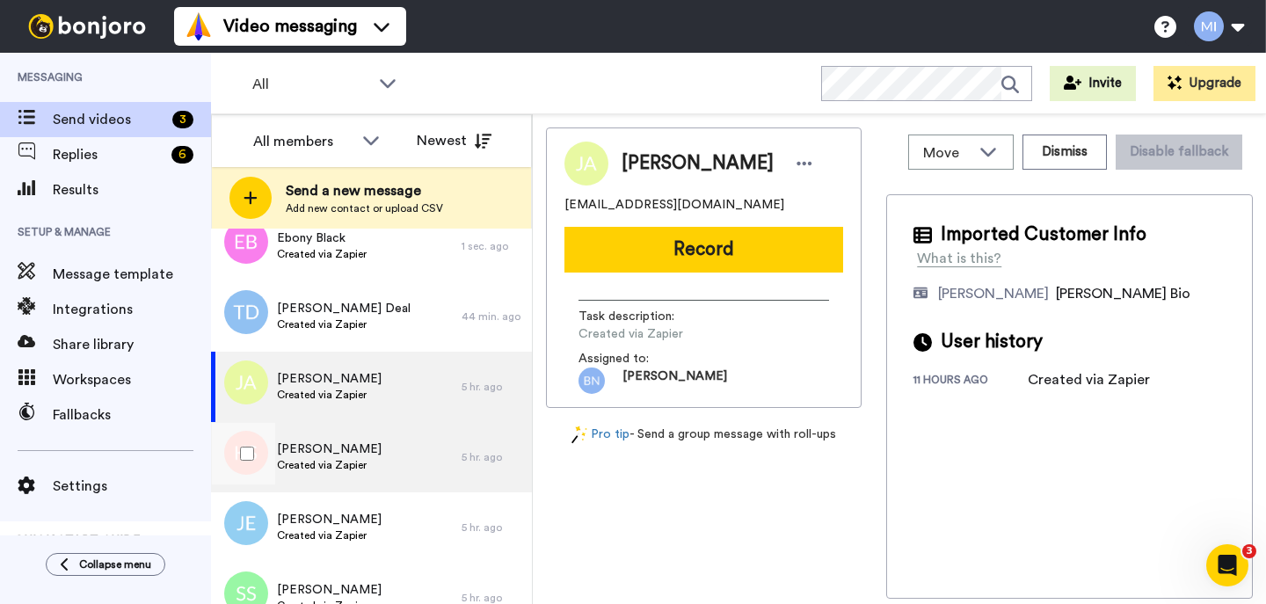
click at [324, 455] on span "Karly Sidman" at bounding box center [329, 449] width 105 height 18
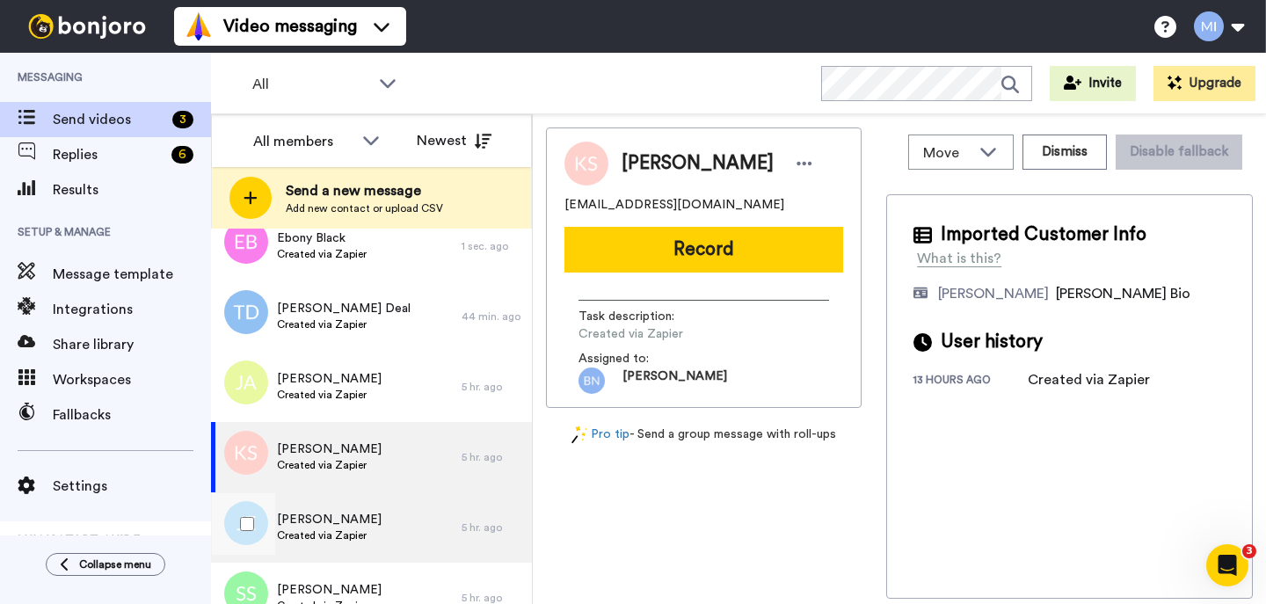
click at [334, 535] on span "Created via Zapier" at bounding box center [329, 535] width 105 height 14
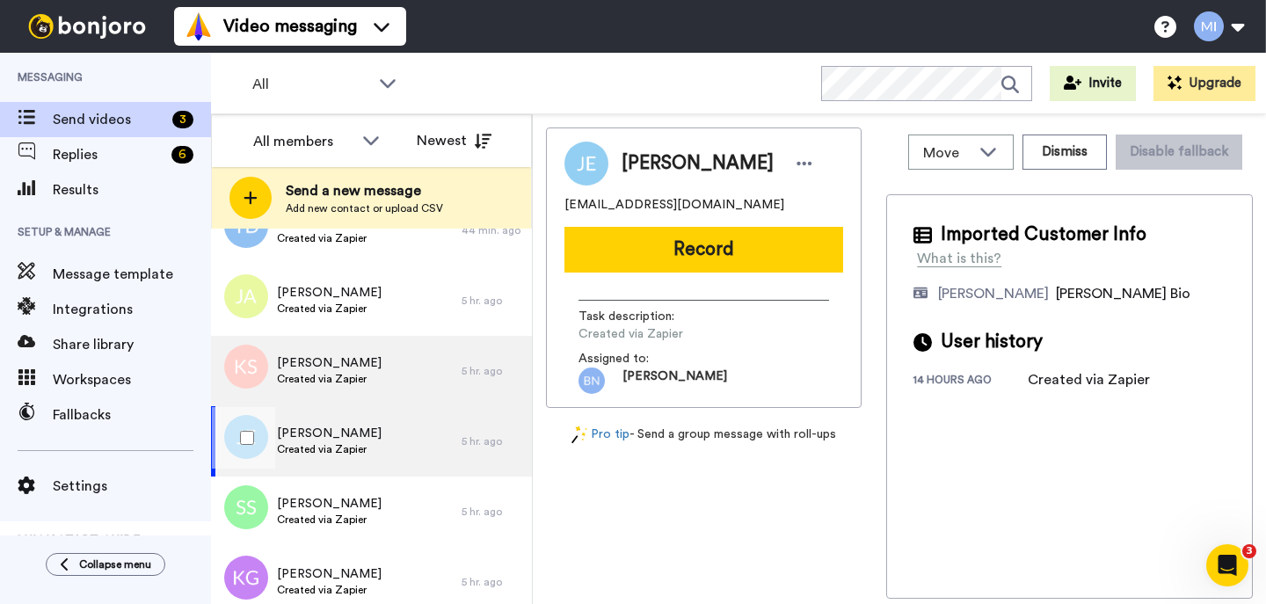
scroll to position [352, 0]
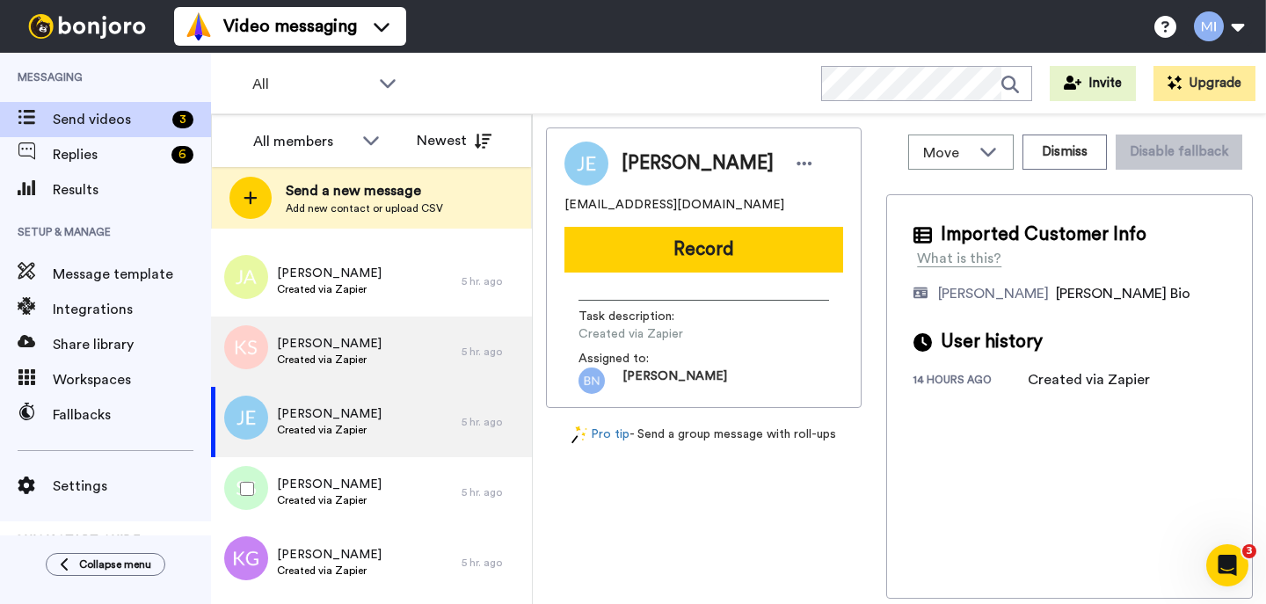
click at [335, 484] on span "Simeo Smith" at bounding box center [329, 485] width 105 height 18
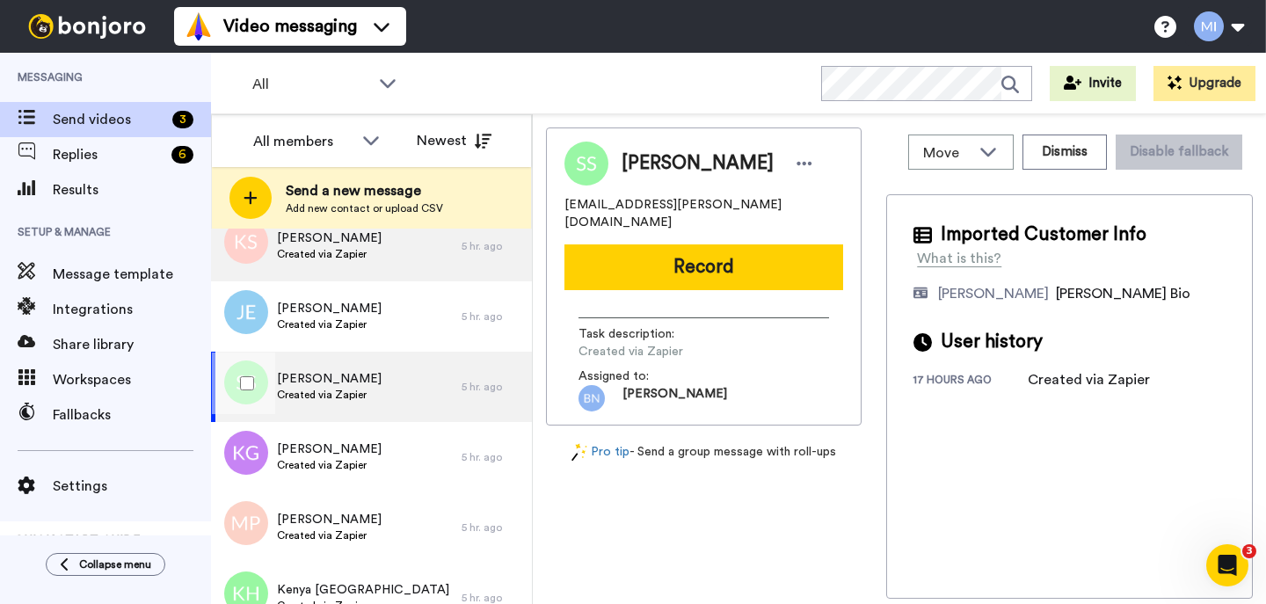
scroll to position [492, 0]
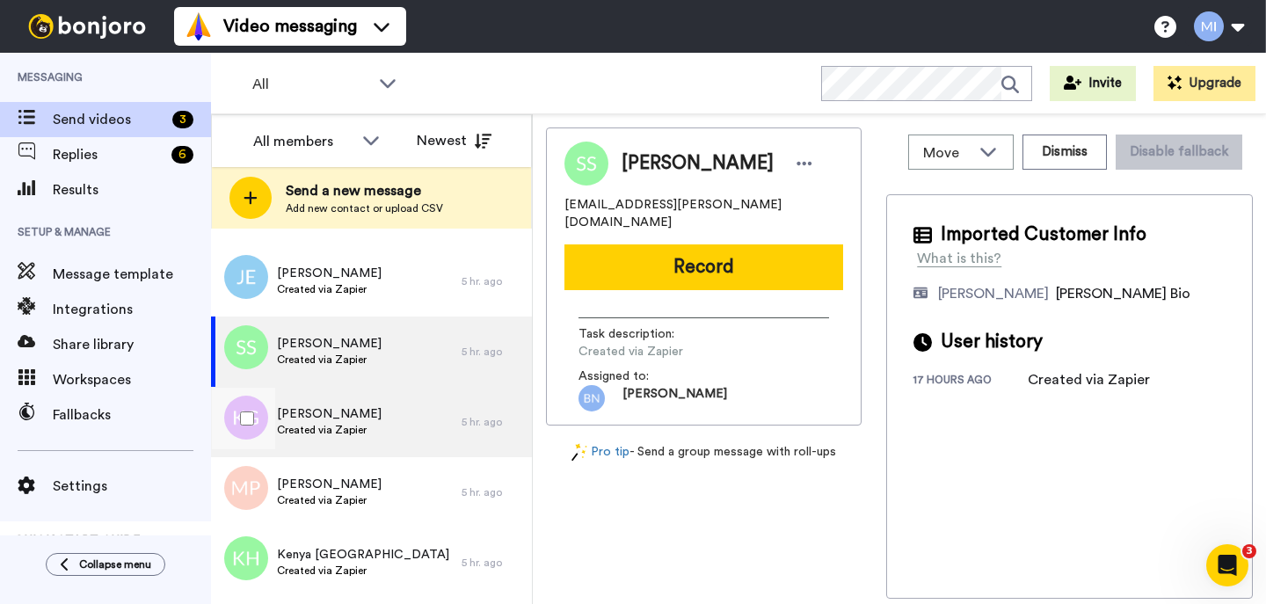
click at [377, 411] on div "Katrina Granado Created via Zapier" at bounding box center [336, 422] width 251 height 70
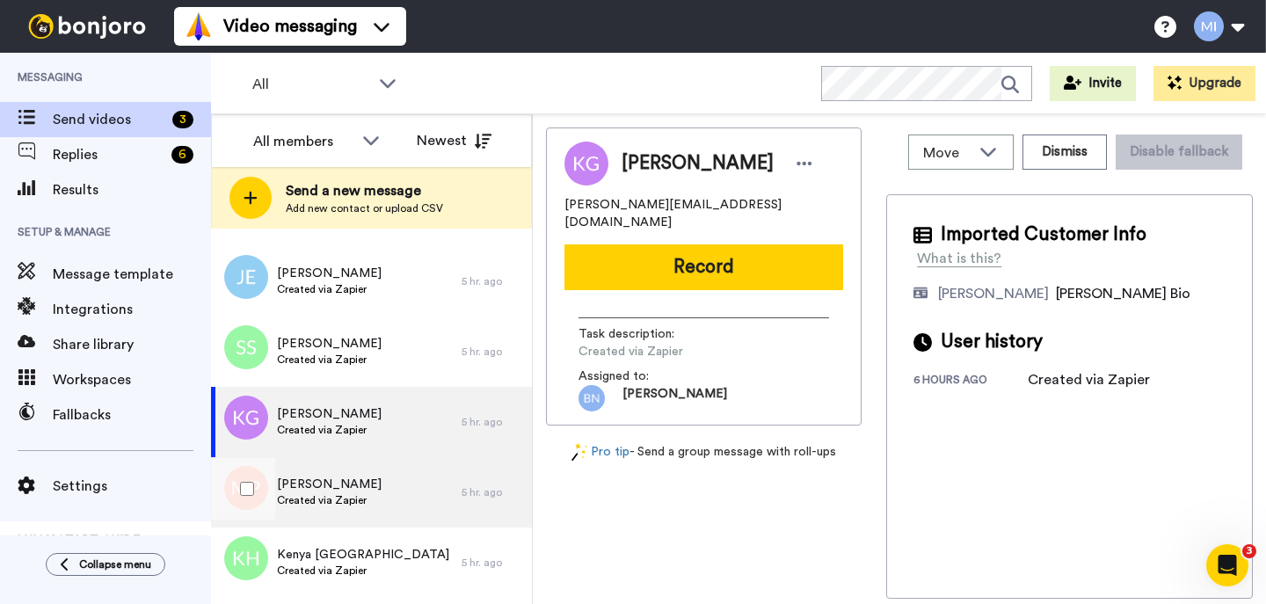
click at [371, 459] on div "Melinda Piche Created via Zapier" at bounding box center [336, 492] width 251 height 70
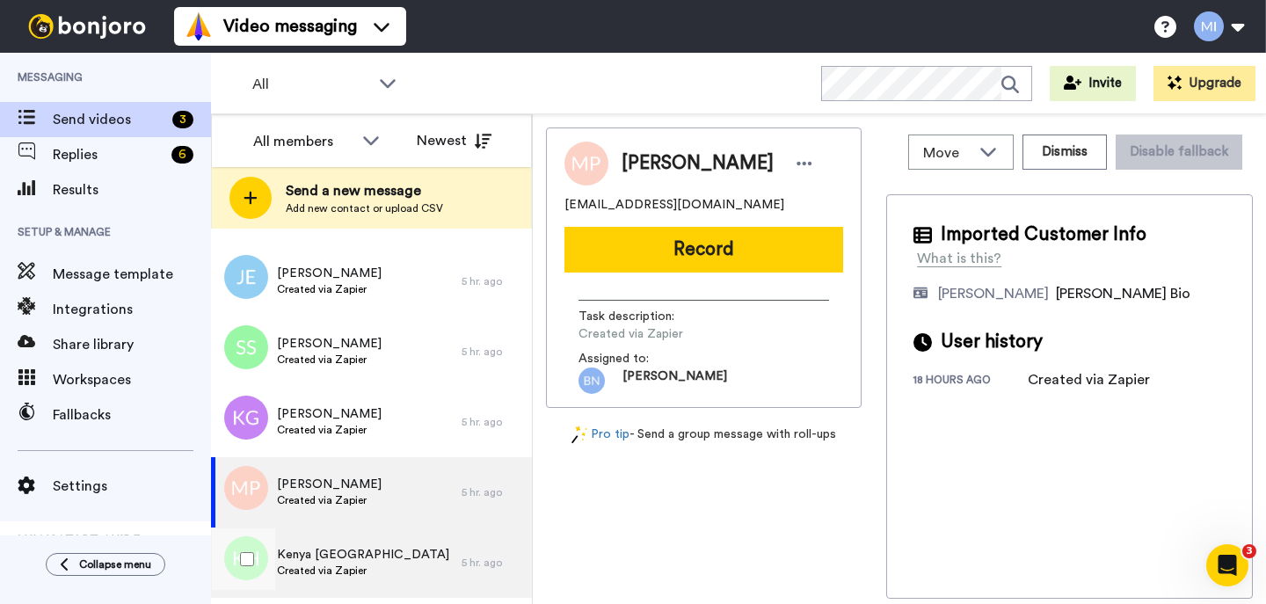
click at [356, 565] on span "Created via Zapier" at bounding box center [363, 571] width 172 height 14
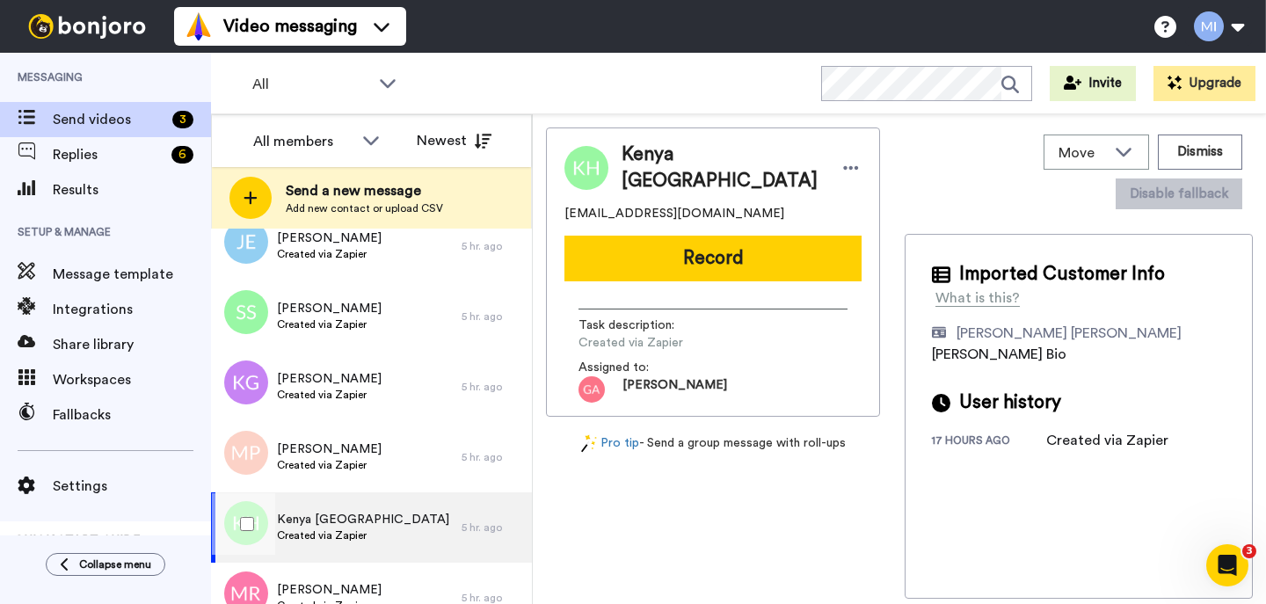
scroll to position [563, 0]
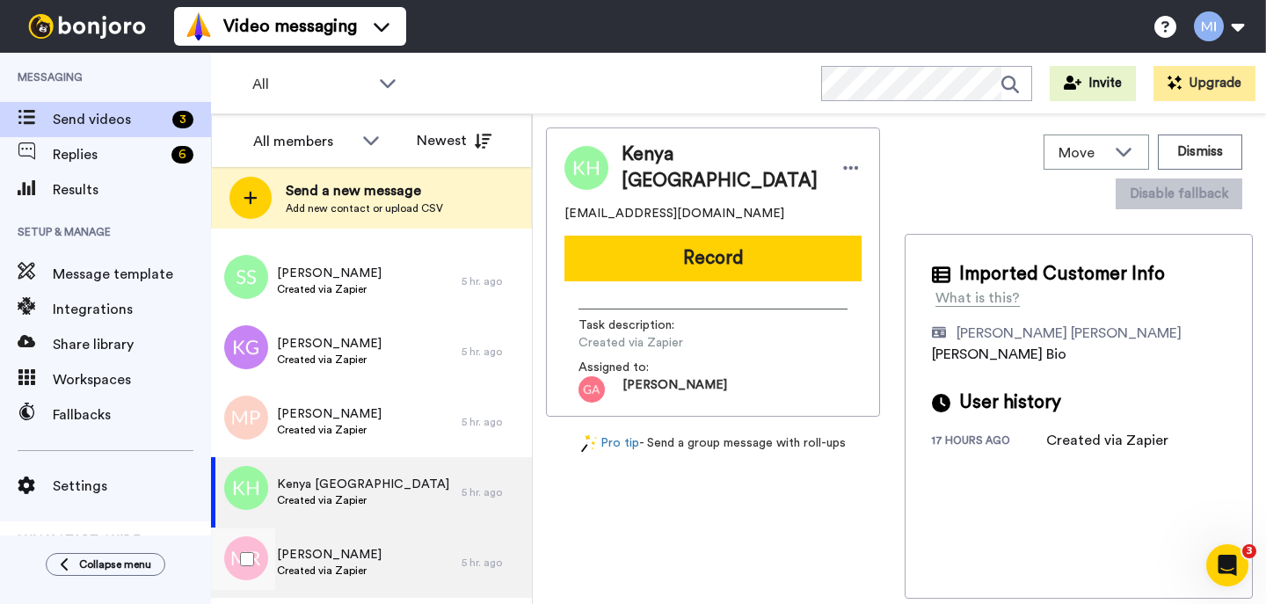
click at [363, 561] on span "Melanie Reid" at bounding box center [329, 555] width 105 height 18
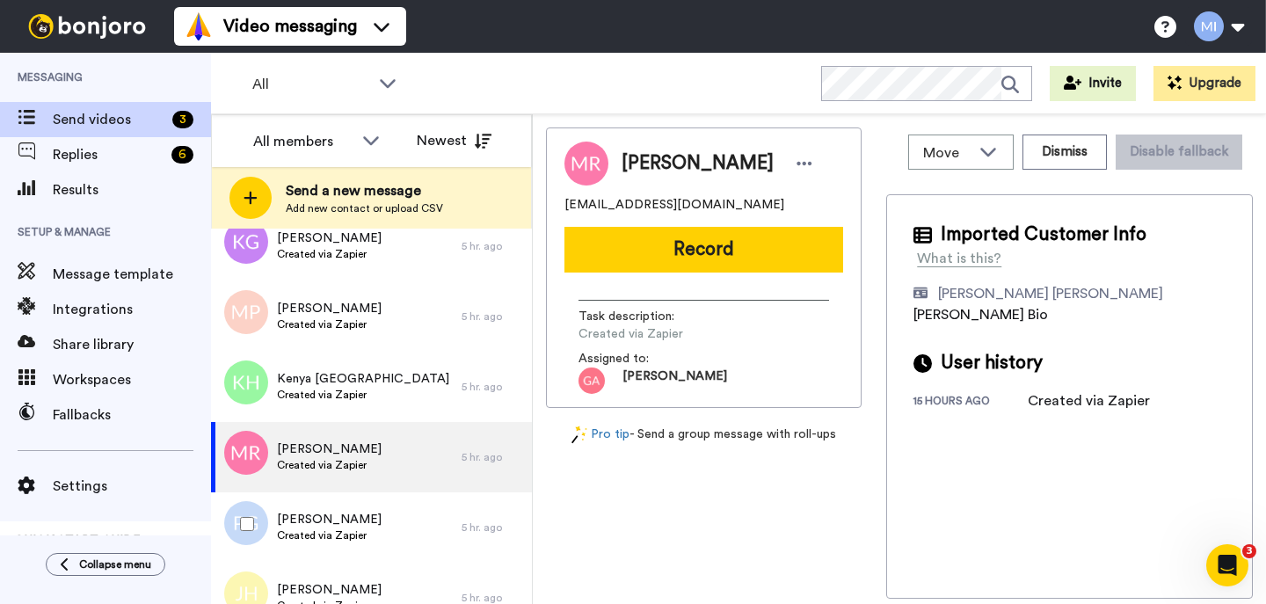
scroll to position [703, 0]
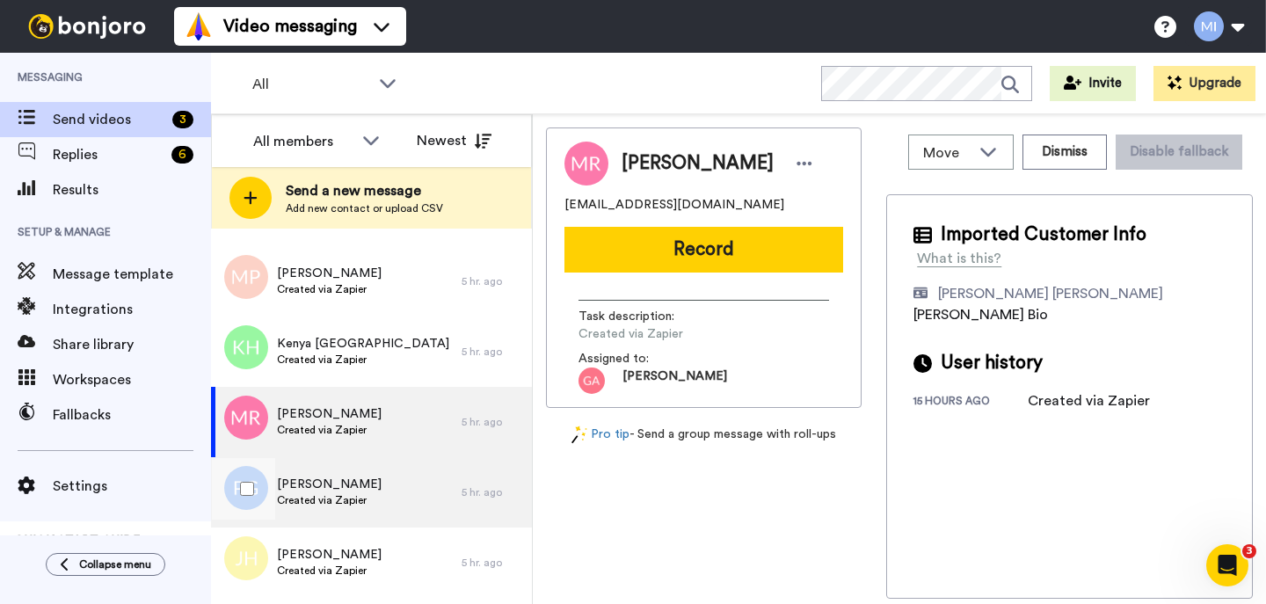
click at [363, 522] on div "Paris Gooding Created via Zapier" at bounding box center [336, 492] width 251 height 70
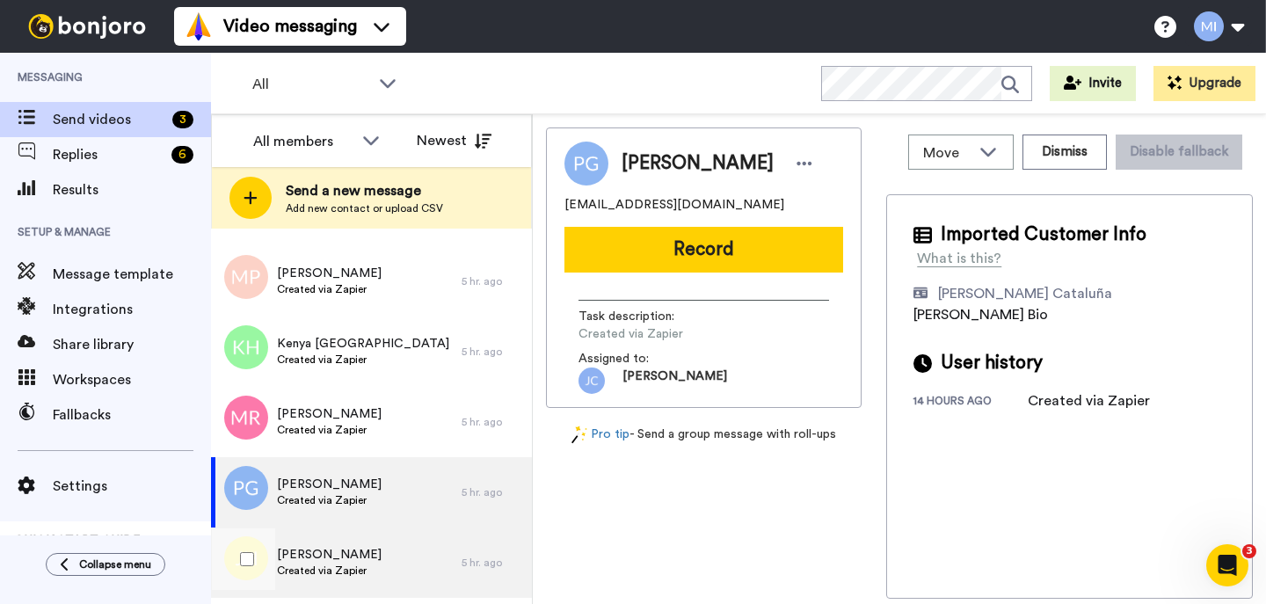
click at [360, 564] on span "Created via Zapier" at bounding box center [329, 571] width 105 height 14
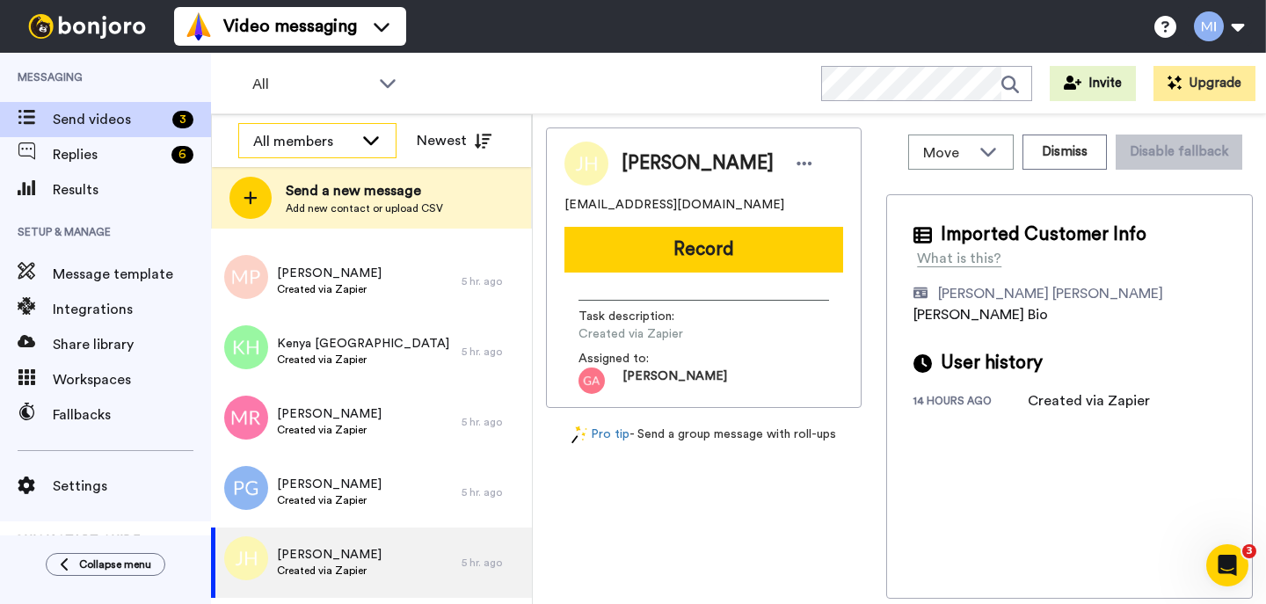
click at [300, 131] on div "All members" at bounding box center [303, 141] width 100 height 21
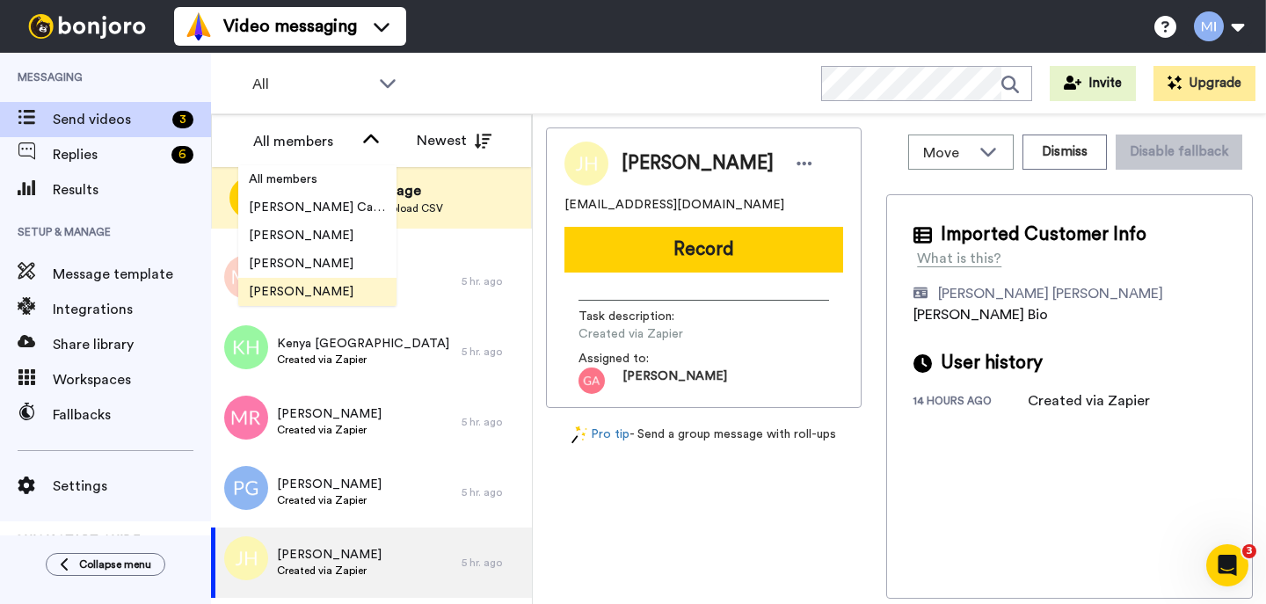
click at [289, 281] on li "[PERSON_NAME]" at bounding box center [317, 292] width 158 height 28
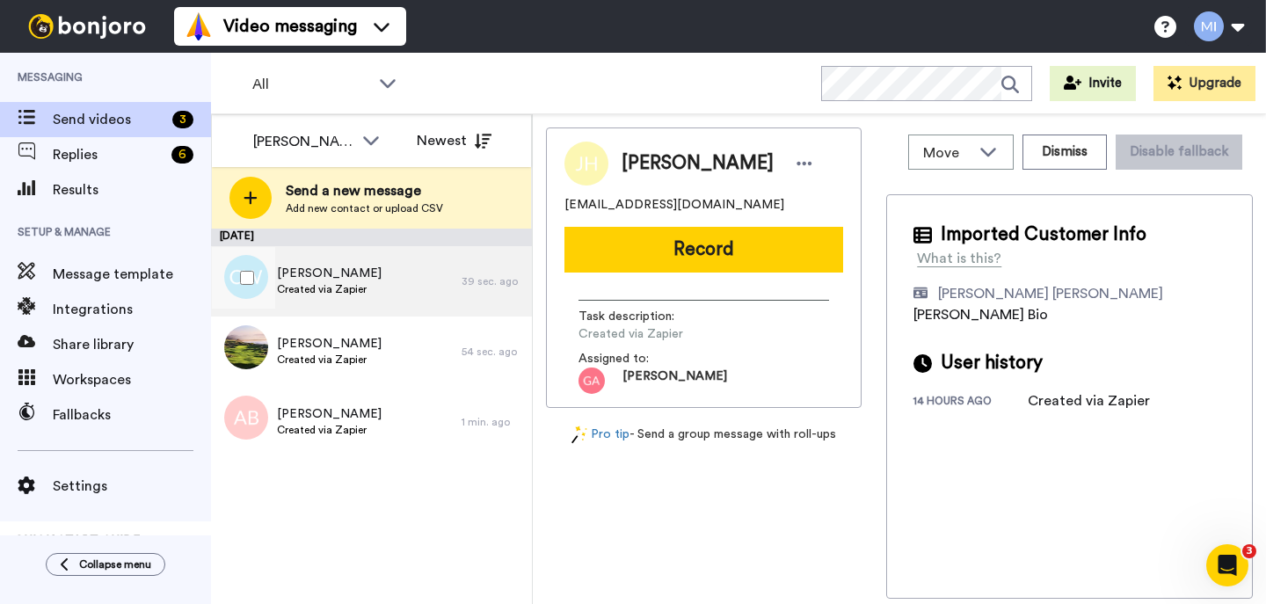
click at [382, 265] on div "Colin Woodhouse Created via Zapier" at bounding box center [336, 281] width 251 height 70
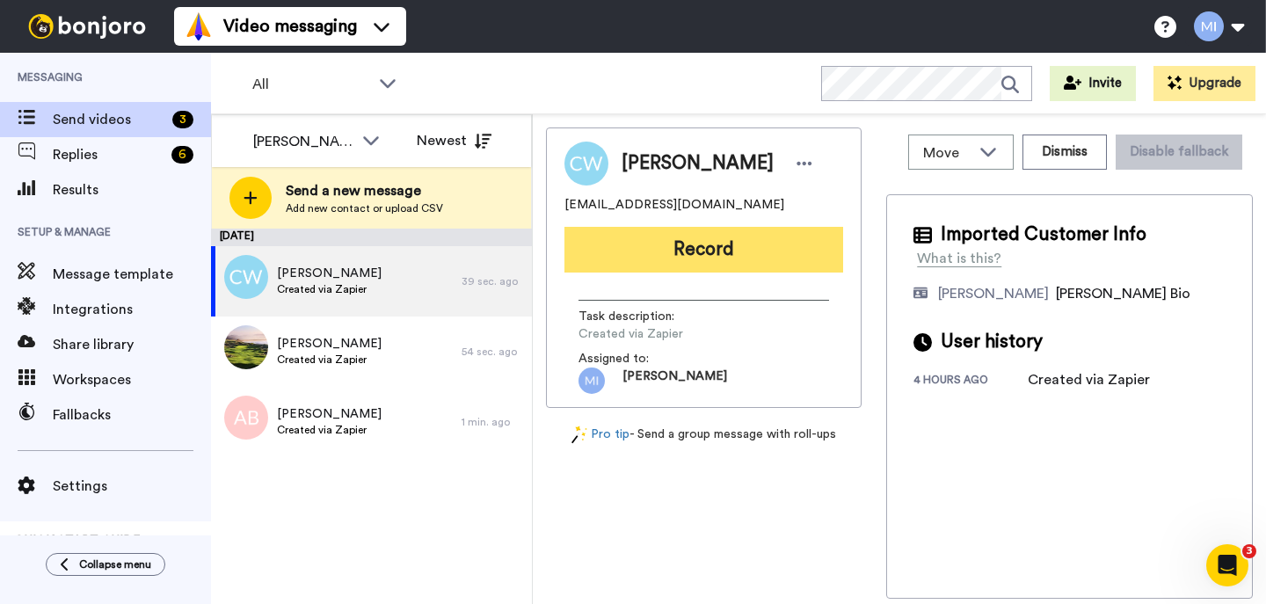
click at [695, 237] on button "Record" at bounding box center [703, 250] width 279 height 46
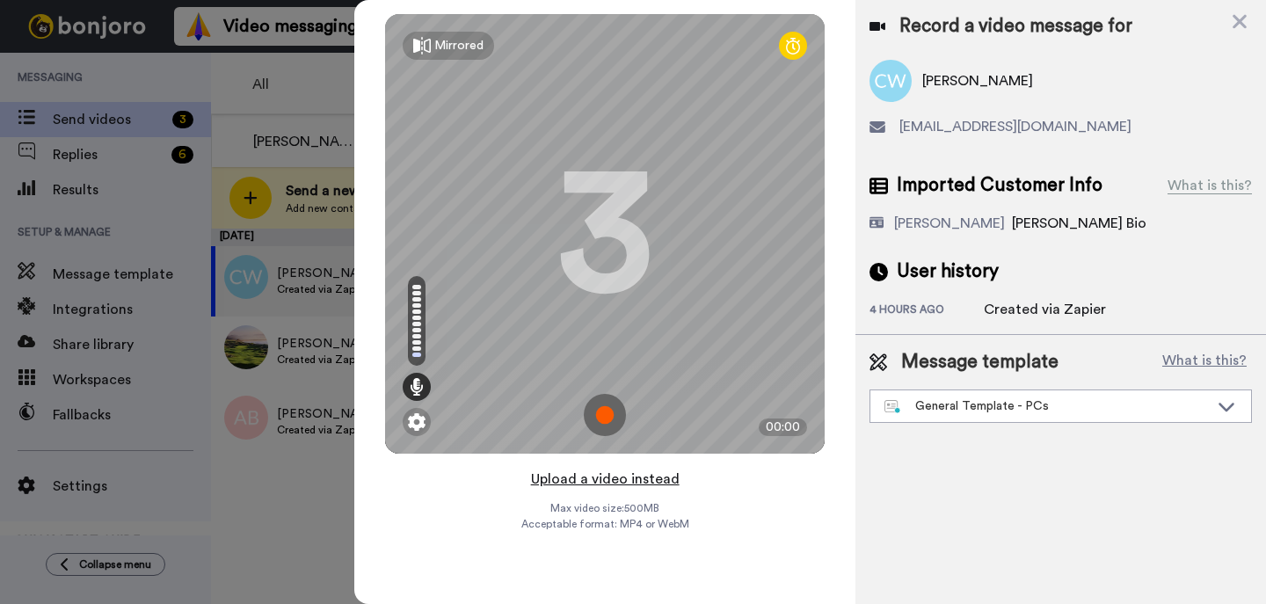
click at [612, 483] on button "Upload a video instead" at bounding box center [605, 479] width 159 height 23
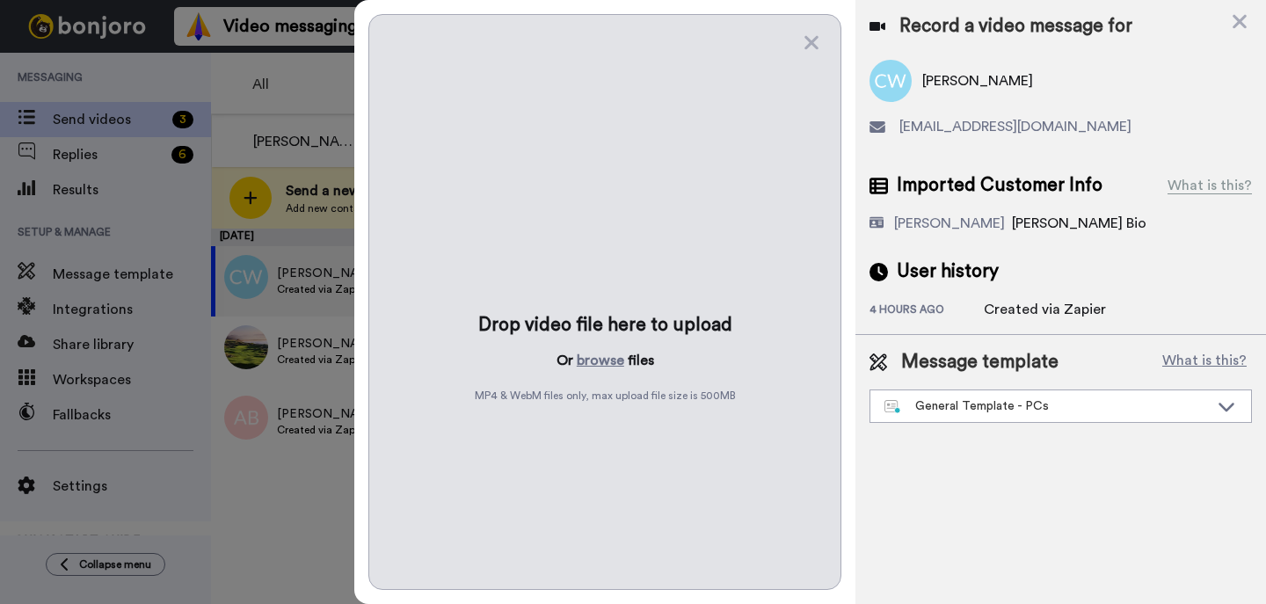
click at [603, 372] on div "Drop video file here to upload Or browse files MP4 & WebM files only, max uploa…" at bounding box center [604, 302] width 473 height 576
click at [603, 353] on button "browse" at bounding box center [600, 360] width 47 height 21
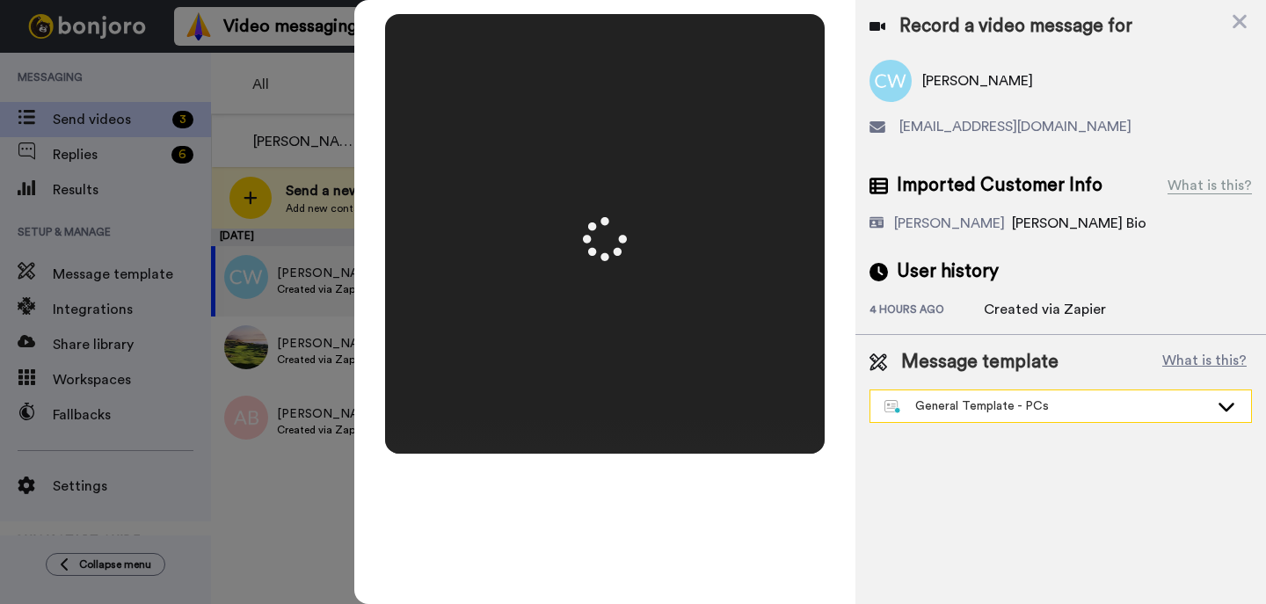
click at [950, 406] on div "General Template - PCs" at bounding box center [1047, 406] width 324 height 18
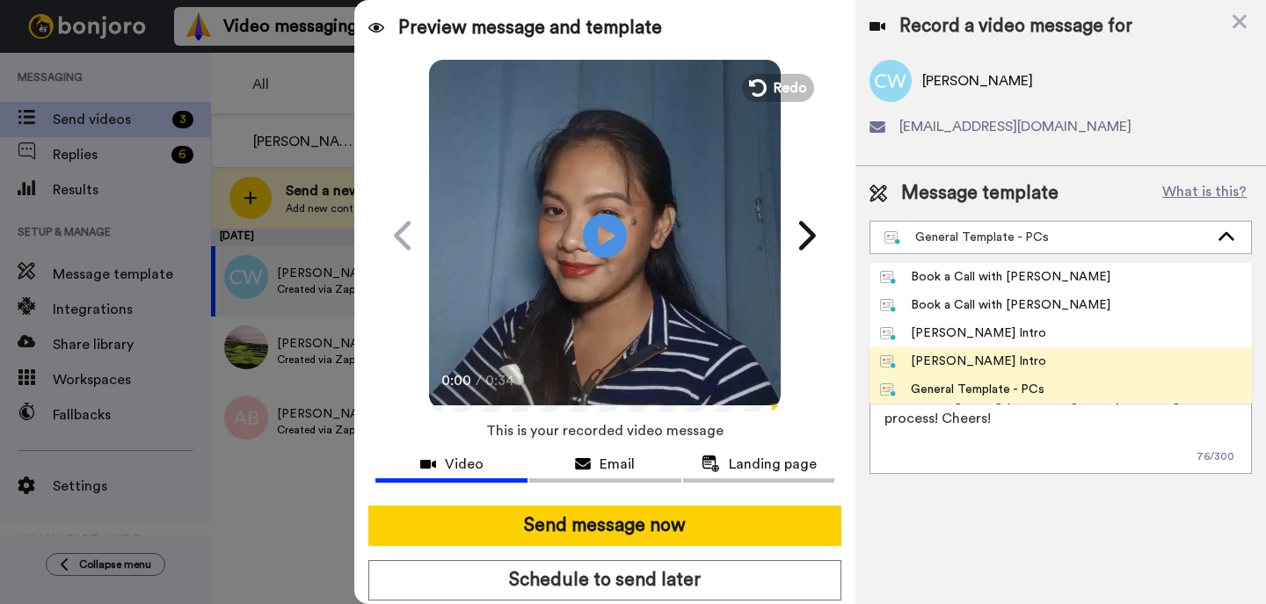
click at [931, 357] on div "[PERSON_NAME] Intro" at bounding box center [963, 362] width 166 height 18
type textarea "Hi {first_name|there}, I’m [PERSON_NAME] from Tellwell Publishing. Here's a qui…"
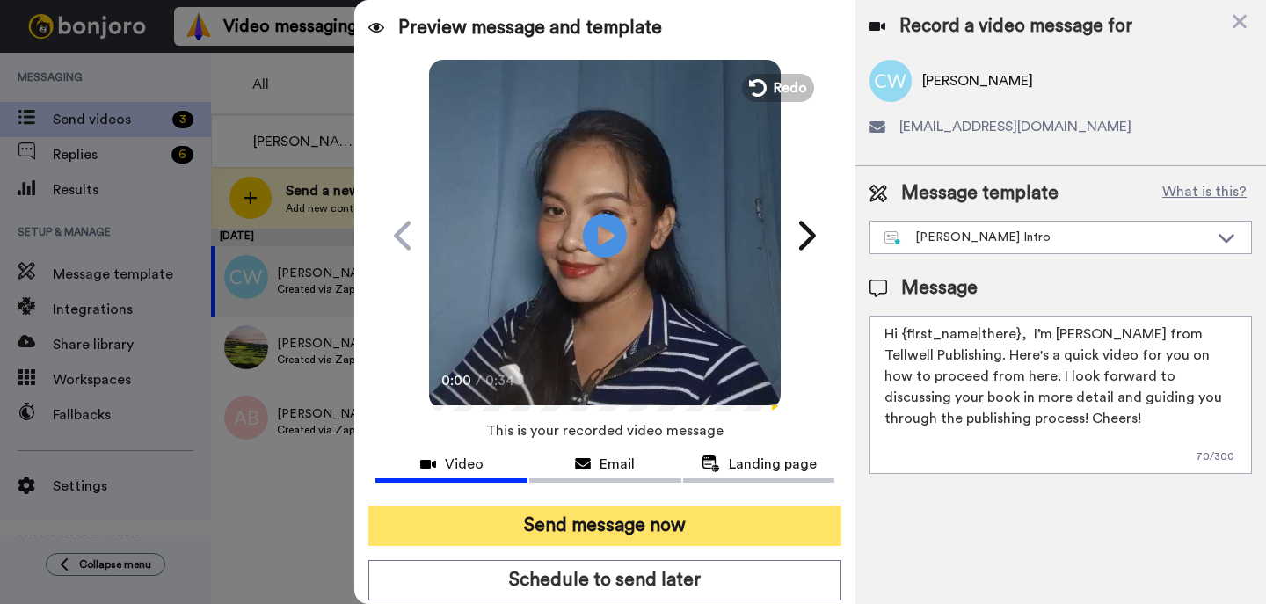
click at [779, 520] on button "Send message now" at bounding box center [604, 526] width 473 height 40
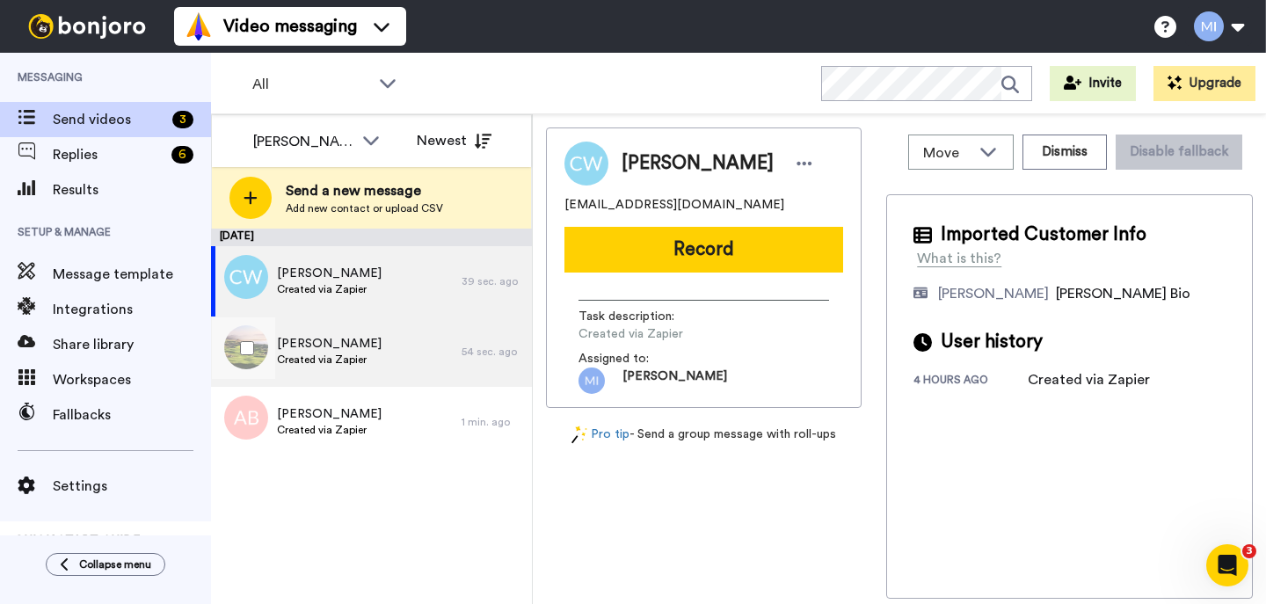
click at [377, 365] on div "Frank Luscott Created via Zapier" at bounding box center [336, 352] width 251 height 70
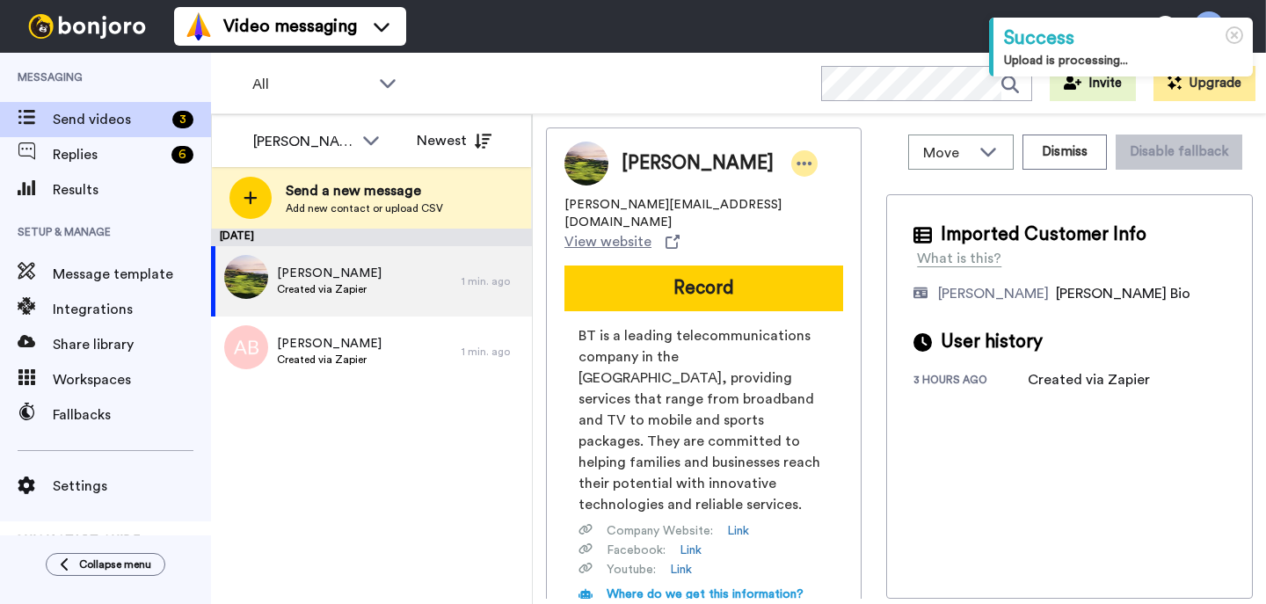
click at [791, 151] on div at bounding box center [804, 163] width 26 height 26
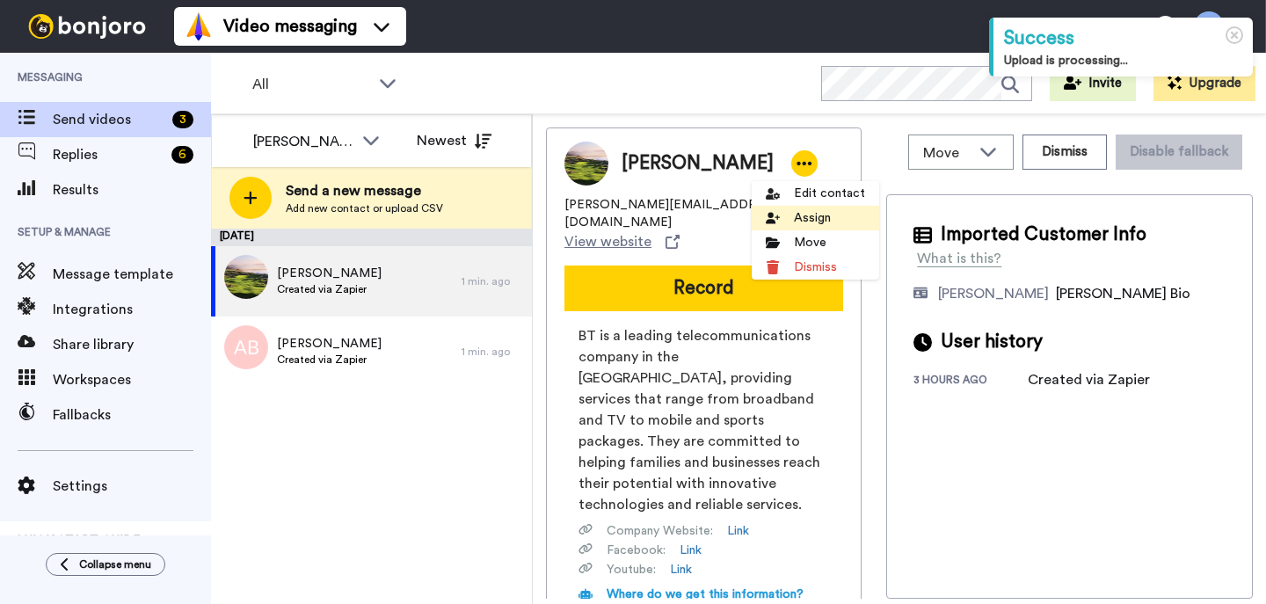
click at [819, 224] on li "Assign" at bounding box center [815, 218] width 127 height 25
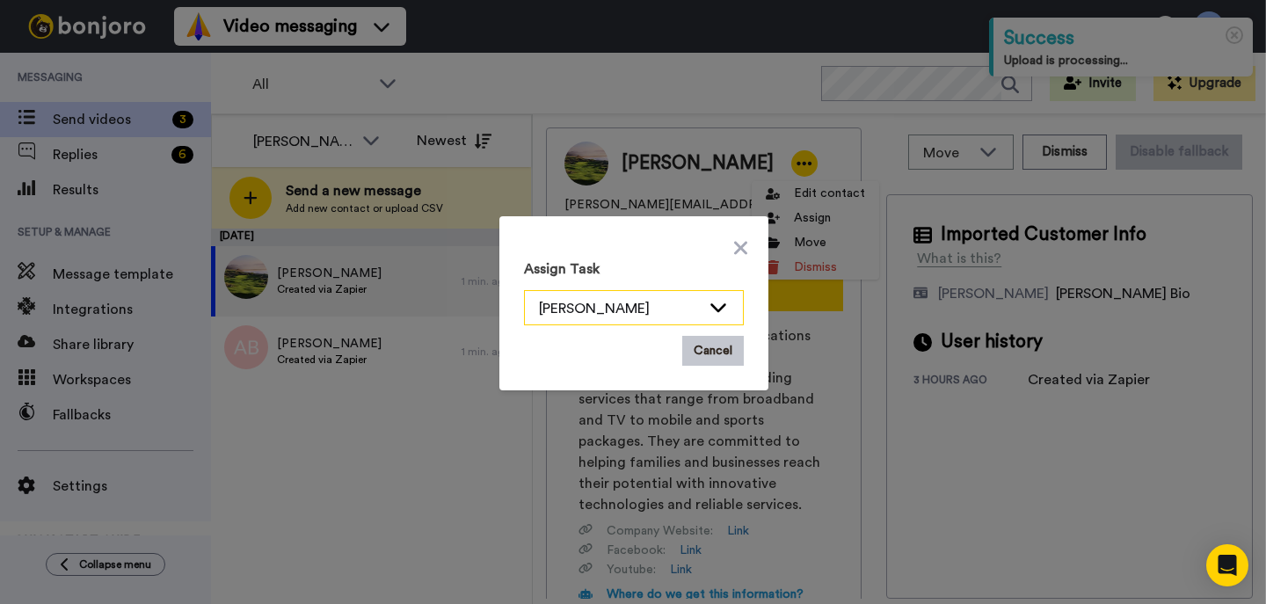
click at [701, 300] on div "[PERSON_NAME]" at bounding box center [634, 308] width 218 height 35
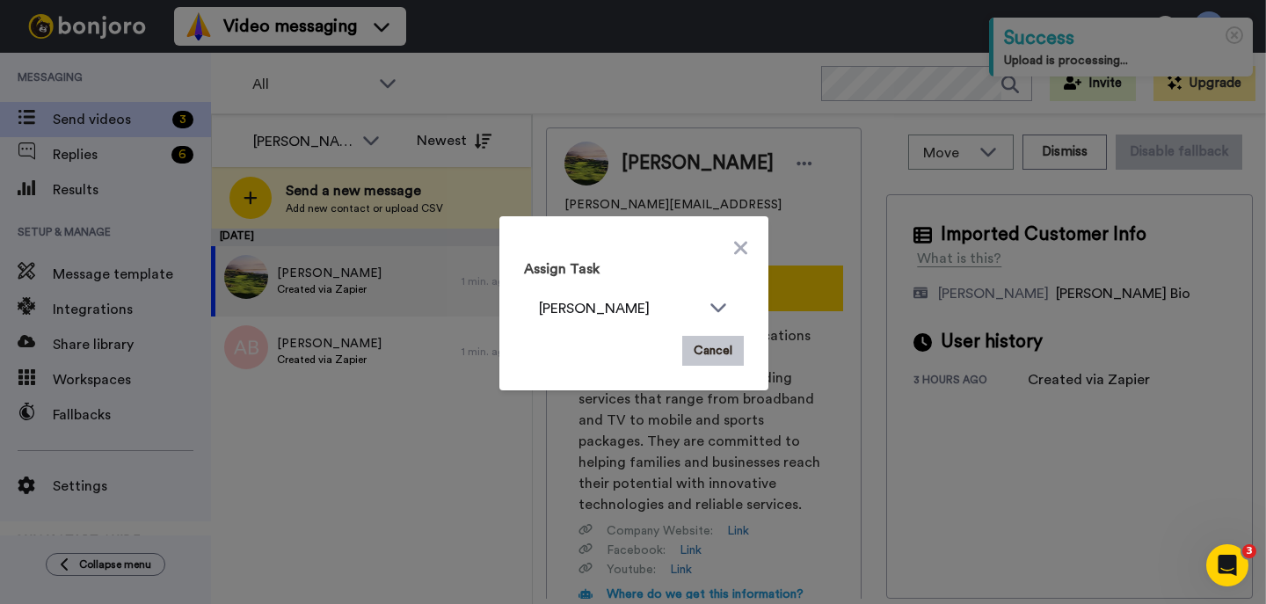
click at [747, 234] on div "Assign Task Marjorie Impas Josephine Cataluña Scott Friesen Gilda Amante Marjor…" at bounding box center [634, 303] width 248 height 153
click at [746, 246] on icon at bounding box center [740, 247] width 13 height 21
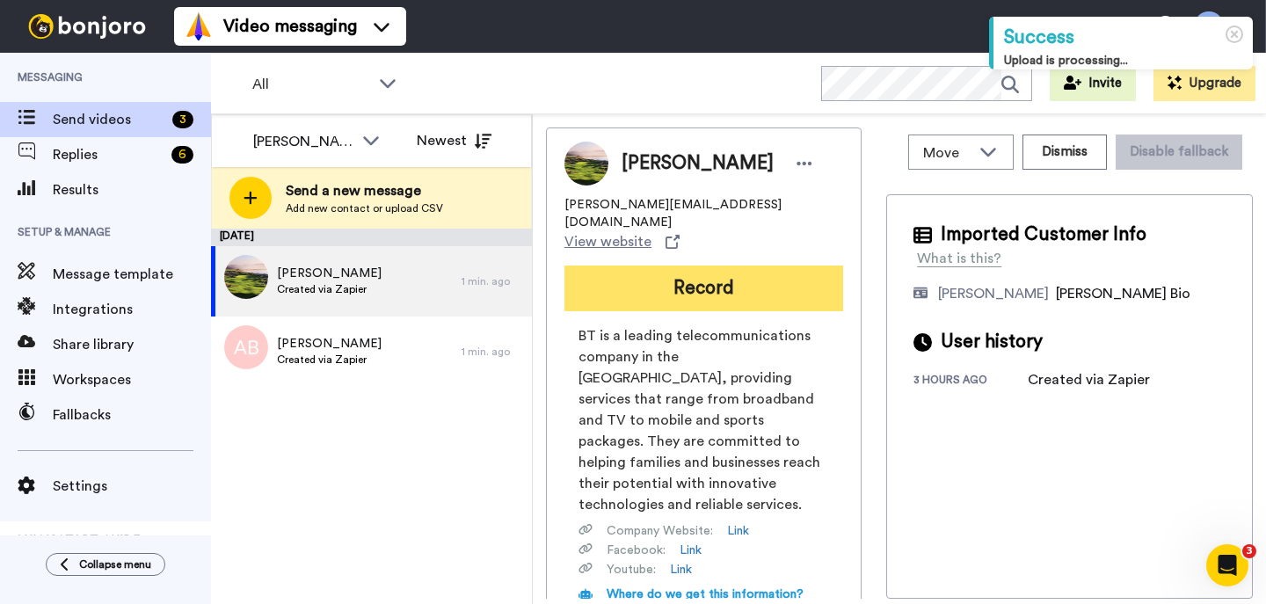
click at [797, 289] on button "Record" at bounding box center [703, 289] width 279 height 46
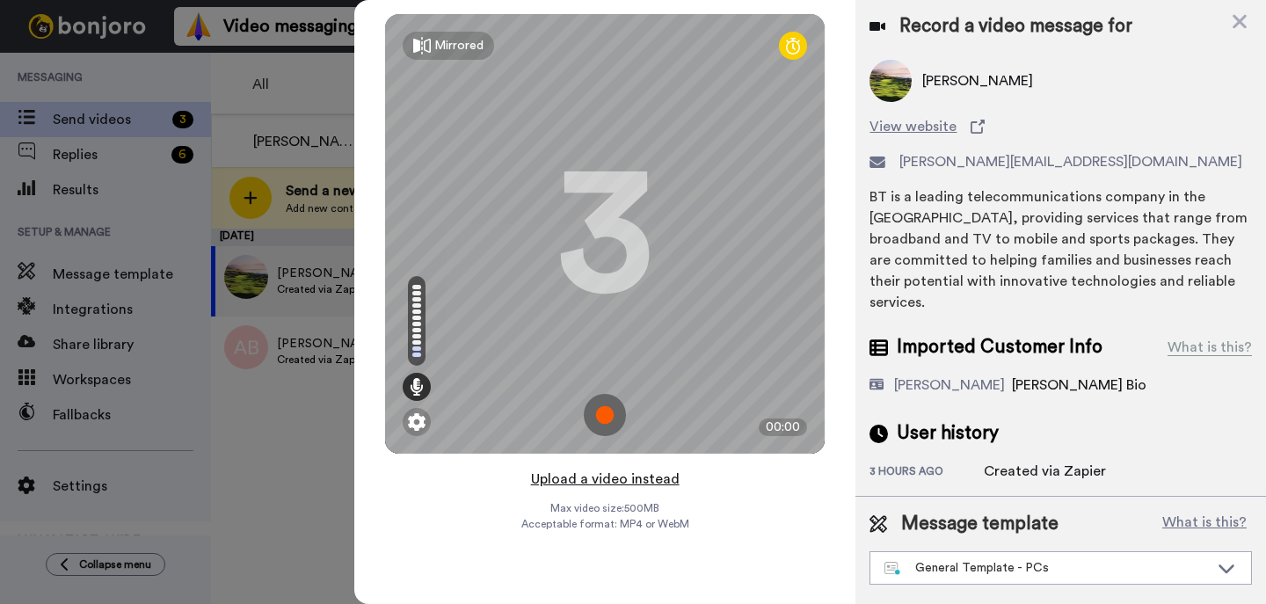
click at [651, 480] on button "Upload a video instead" at bounding box center [605, 479] width 159 height 23
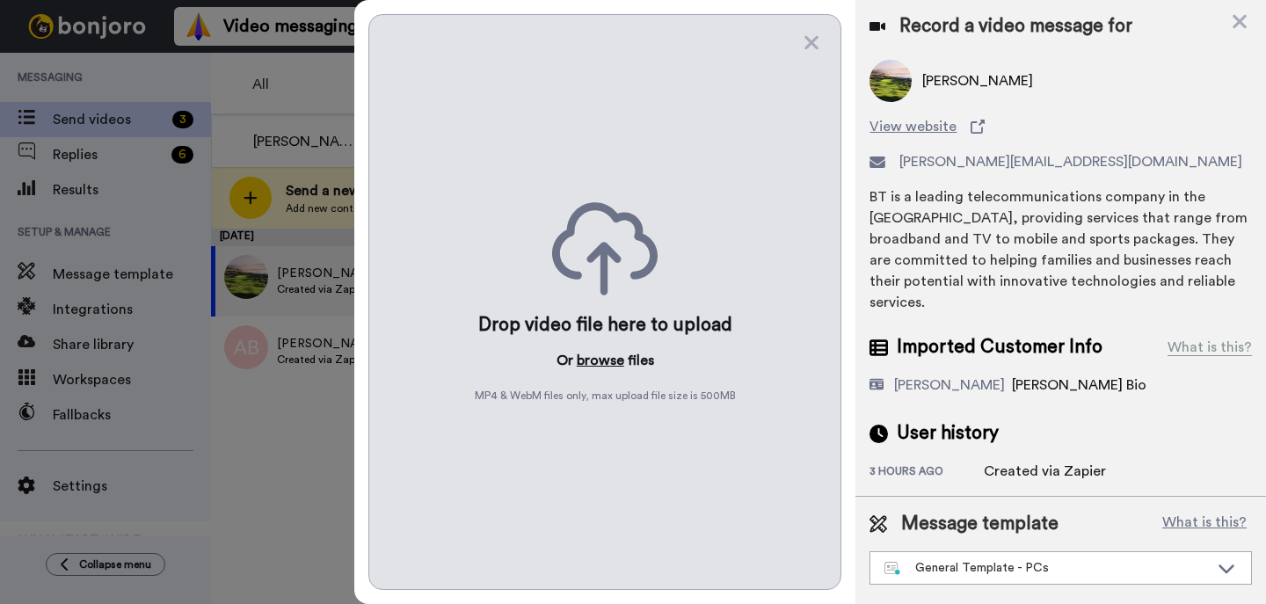
click at [606, 366] on button "browse" at bounding box center [600, 360] width 47 height 21
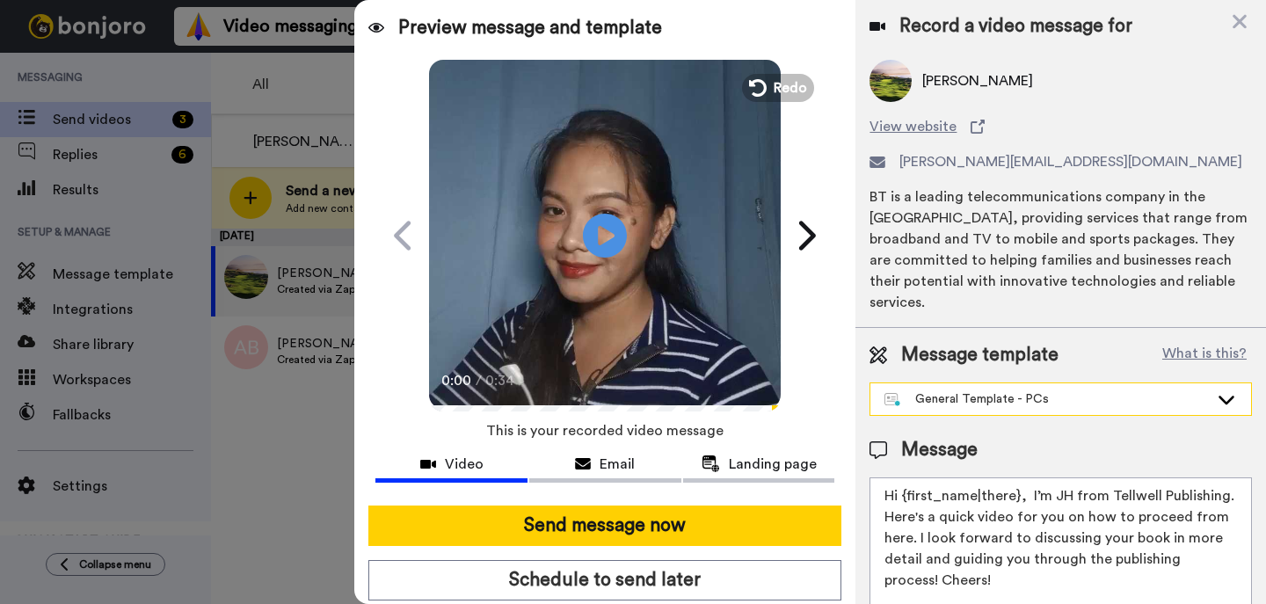
click at [1016, 550] on textarea "Hi {first_name|there}, I’m JH from Tellwell Publishing. Here's a quick video fo…" at bounding box center [1061, 556] width 382 height 158
click at [979, 390] on div "General Template - PCs" at bounding box center [1047, 399] width 324 height 18
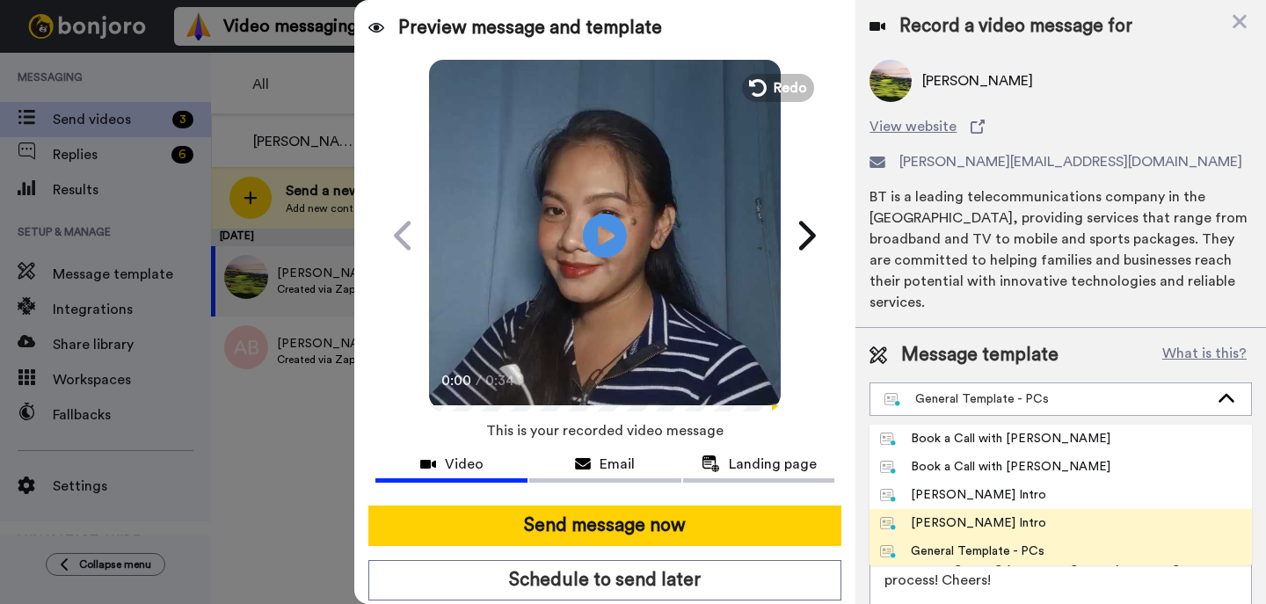
click at [989, 514] on div "[PERSON_NAME] Intro" at bounding box center [963, 523] width 166 height 18
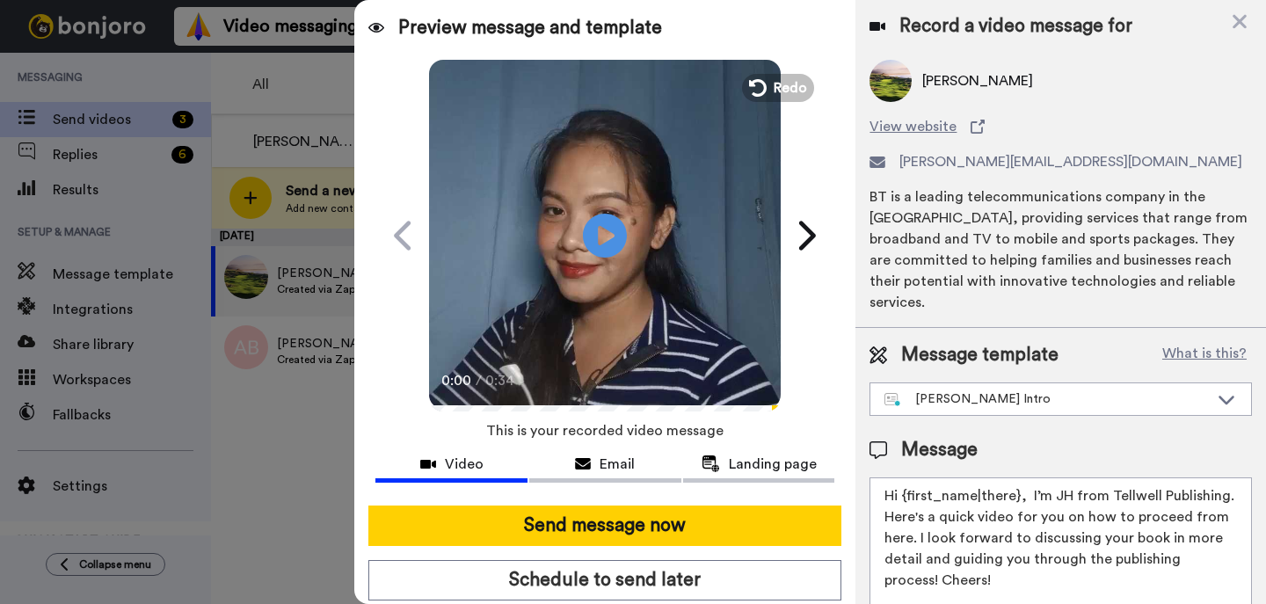
type textarea "Hi {first_name|there}, I’m [PERSON_NAME] from Tellwell Publishing. Here's a qui…"
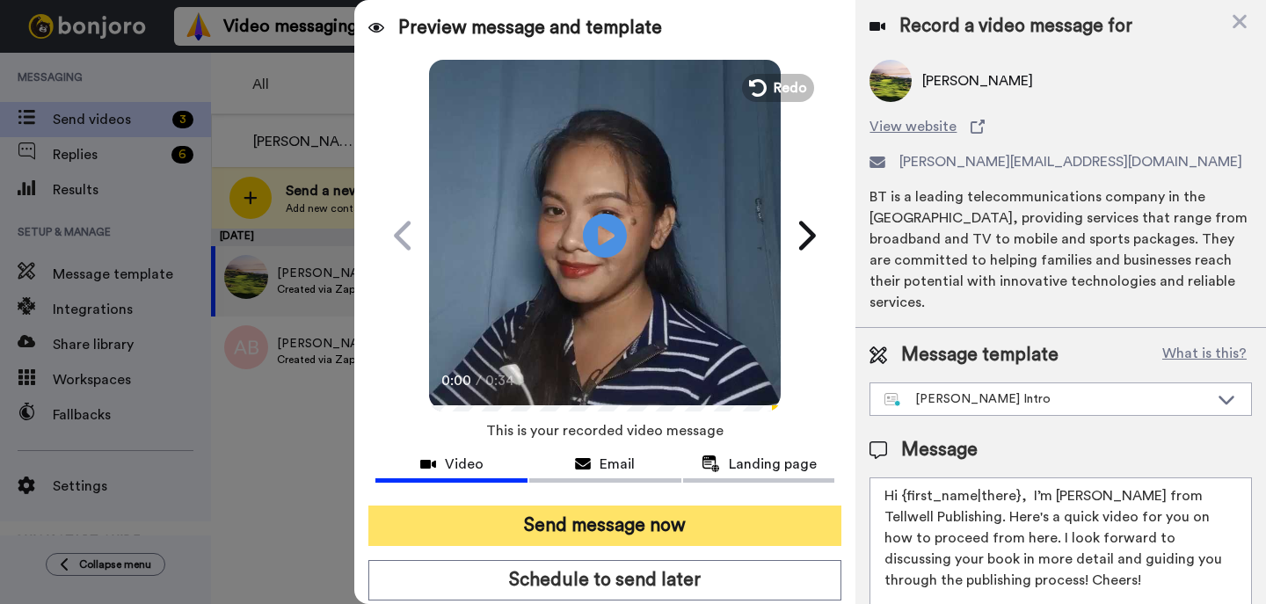
click at [797, 526] on button "Send message now" at bounding box center [604, 526] width 473 height 40
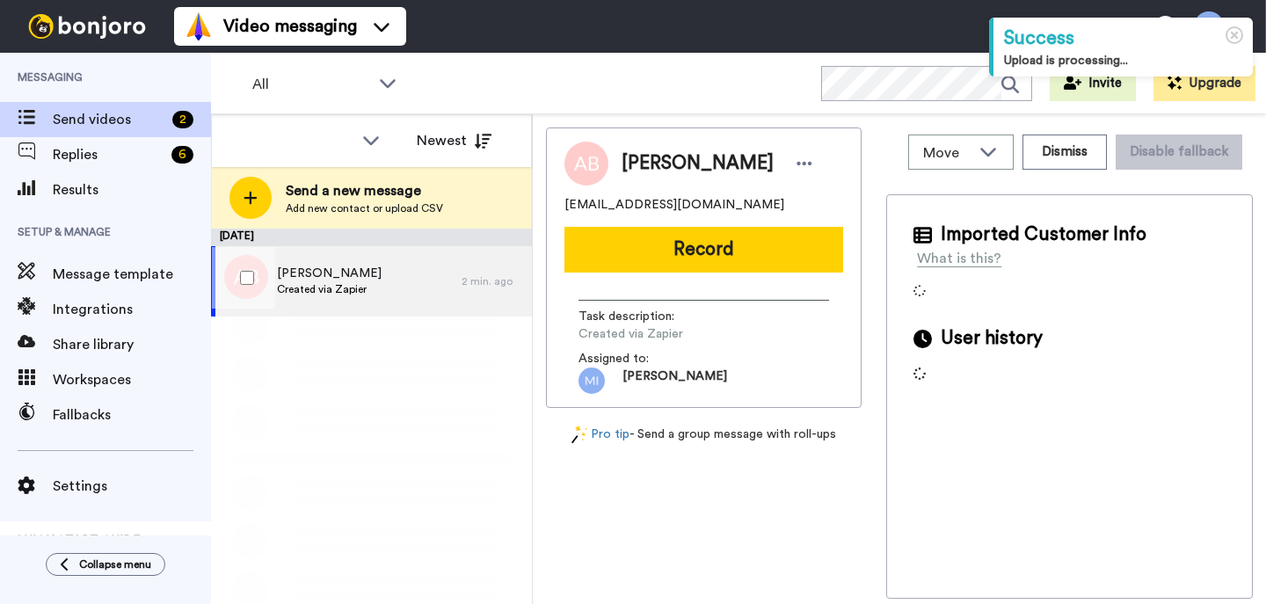
click at [297, 298] on div "[PERSON_NAME] Created via Zapier" at bounding box center [336, 281] width 251 height 70
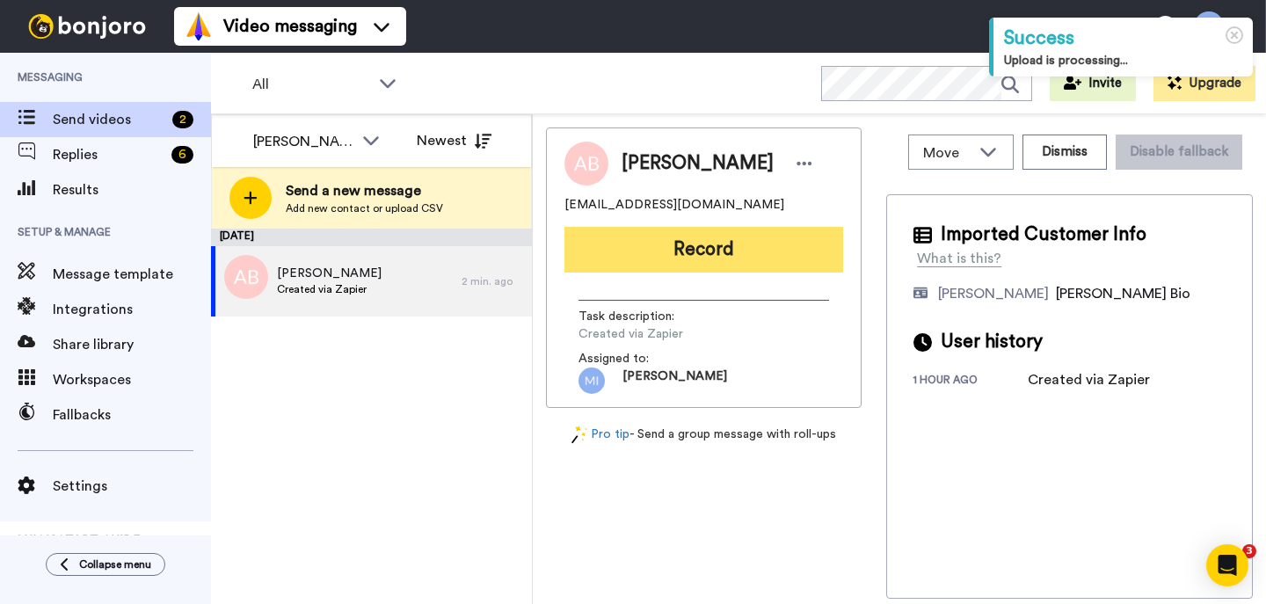
click at [689, 242] on button "Record" at bounding box center [703, 250] width 279 height 46
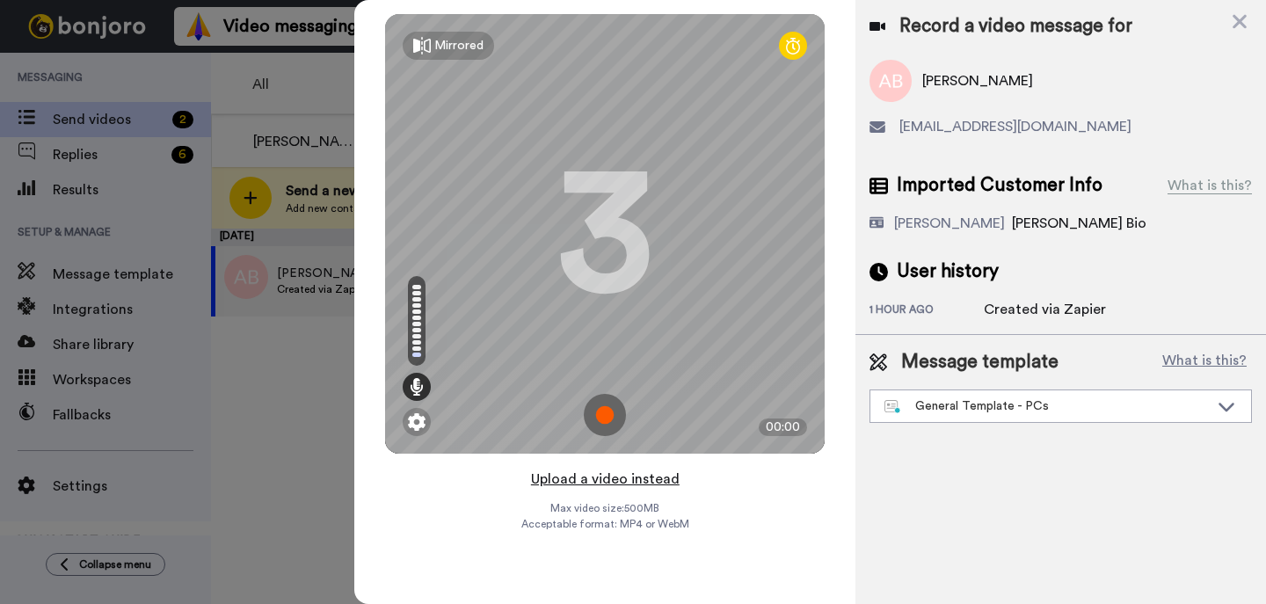
click at [673, 483] on button "Upload a video instead" at bounding box center [605, 479] width 159 height 23
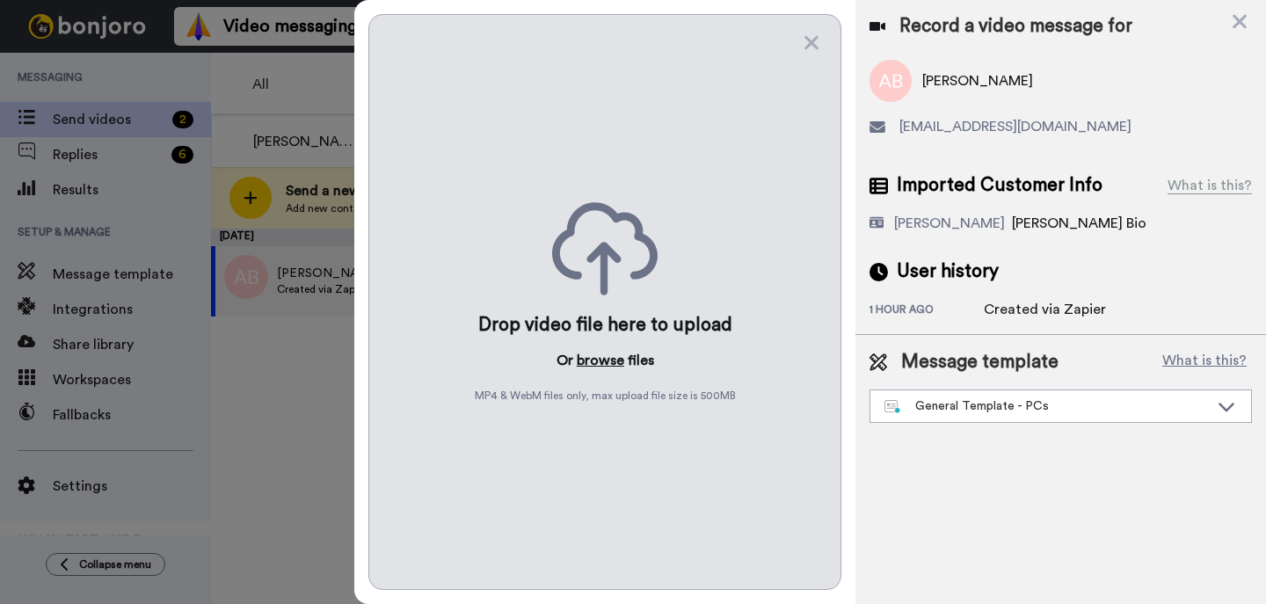
click at [616, 368] on button "browse" at bounding box center [600, 360] width 47 height 21
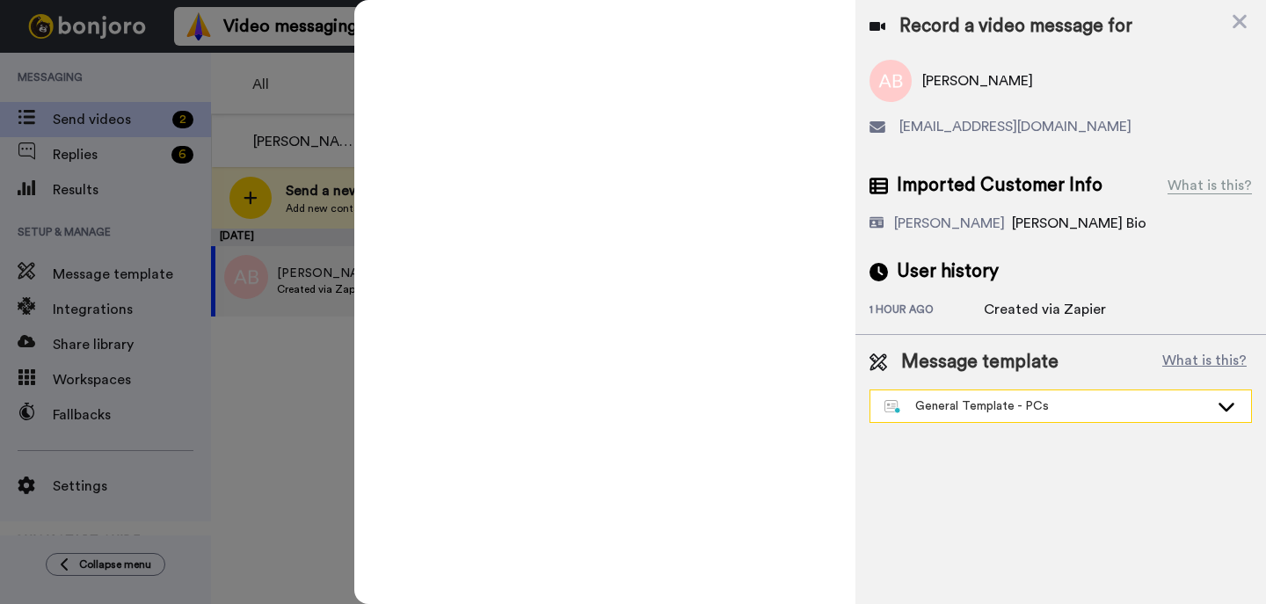
click at [976, 416] on div "General Template - PCs" at bounding box center [1060, 406] width 381 height 32
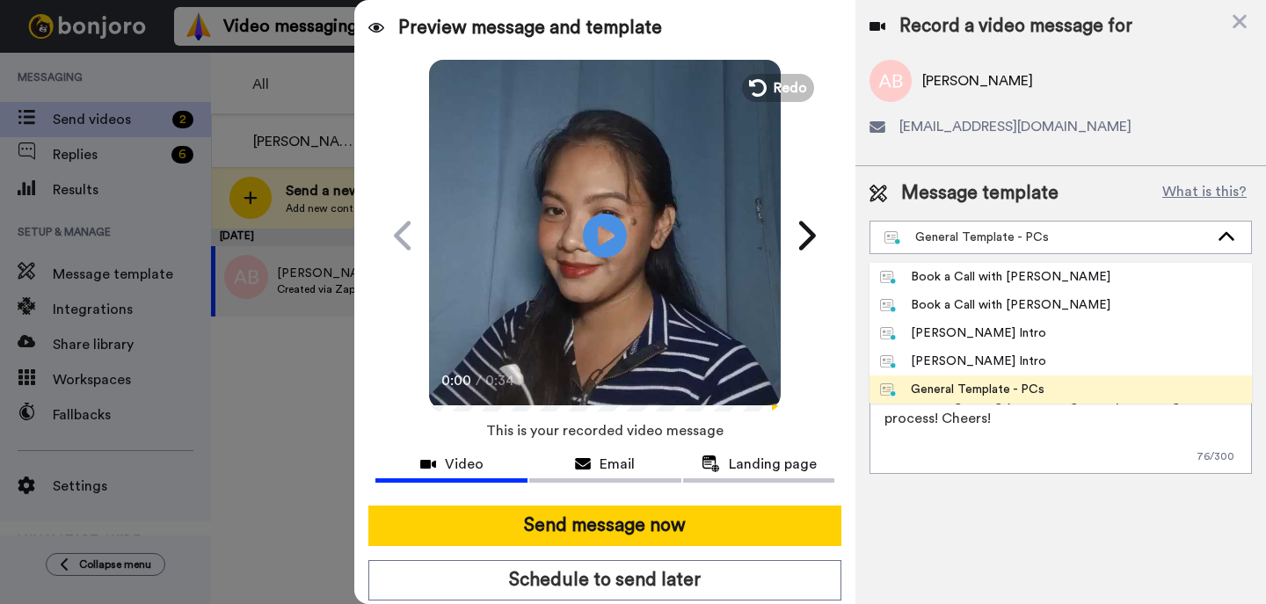
click at [952, 358] on div "[PERSON_NAME] Intro" at bounding box center [963, 362] width 166 height 18
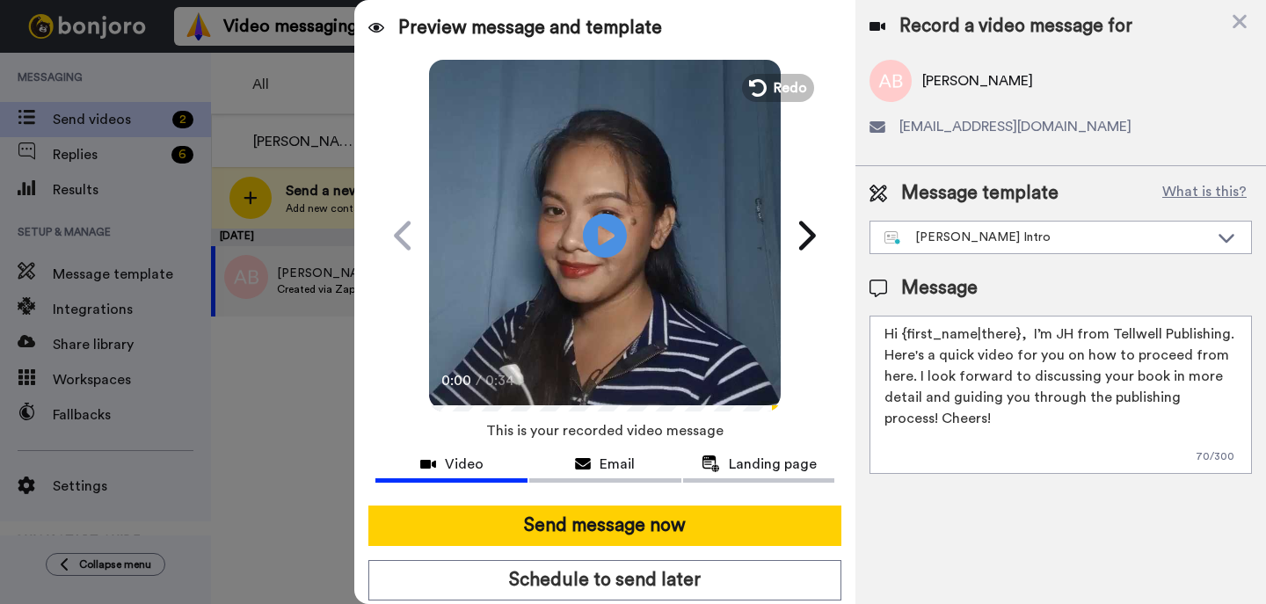
type textarea "Hi {first_name|there}, I’m [PERSON_NAME] from Tellwell Publishing. Here's a qui…"
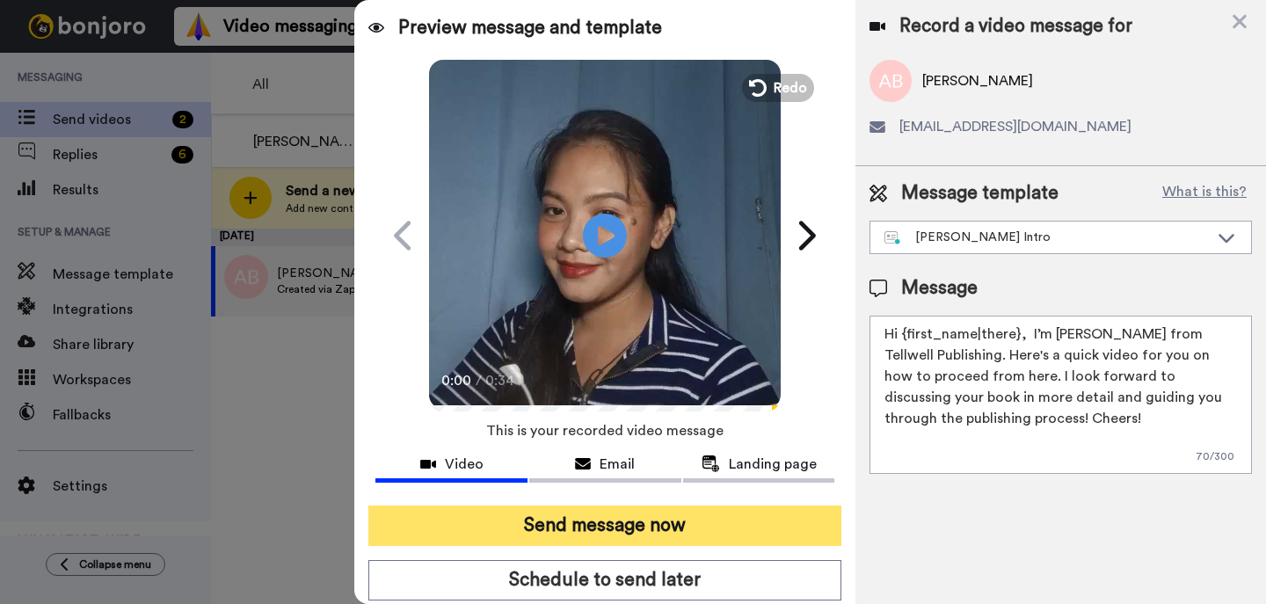
click at [795, 517] on button "Send message now" at bounding box center [604, 526] width 473 height 40
